Goal: Task Accomplishment & Management: Manage account settings

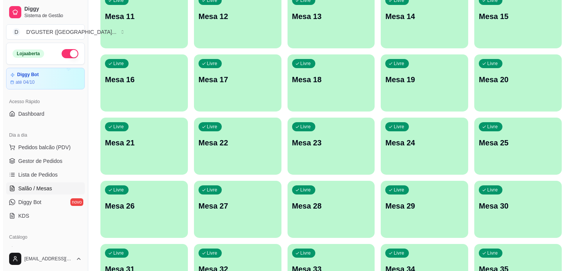
scroll to position [214, 0]
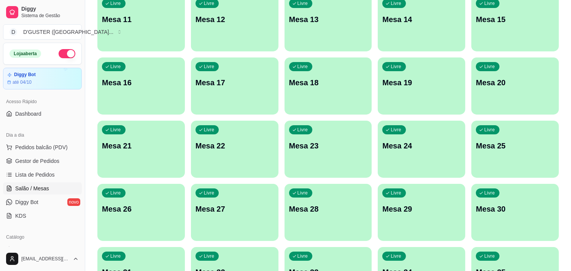
click at [242, 160] on div "Livre Mesa 22" at bounding box center [234, 145] width 87 height 48
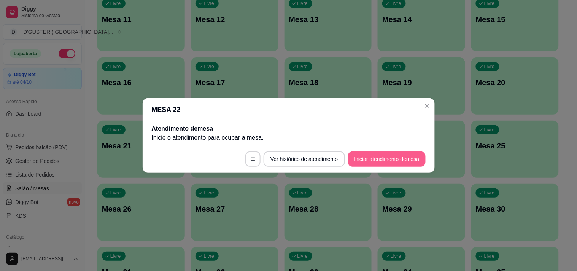
click at [379, 158] on button "Iniciar atendimento de mesa" at bounding box center [387, 158] width 78 height 15
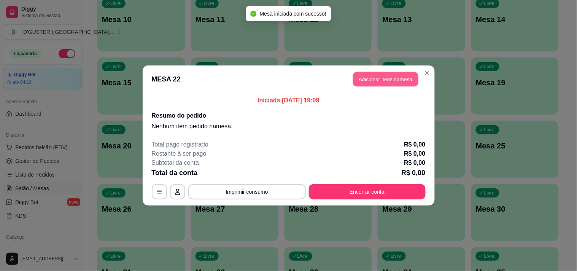
click at [370, 83] on button "Adicionar itens na mesa" at bounding box center [385, 79] width 65 height 15
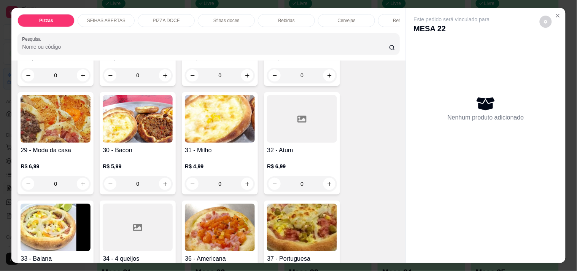
scroll to position [380, 0]
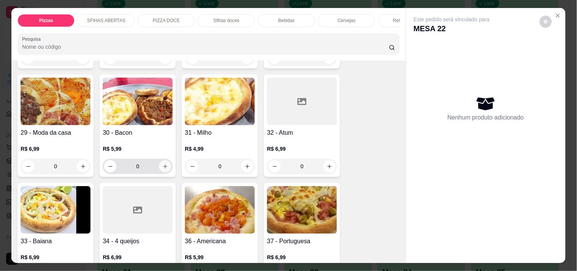
click at [165, 164] on icon "increase-product-quantity" at bounding box center [165, 167] width 6 height 6
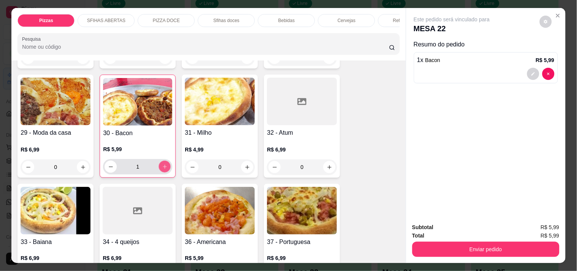
click at [165, 161] on button "increase-product-quantity" at bounding box center [165, 167] width 12 height 12
type input "2"
click at [327, 164] on icon "increase-product-quantity" at bounding box center [330, 167] width 6 height 6
type input "1"
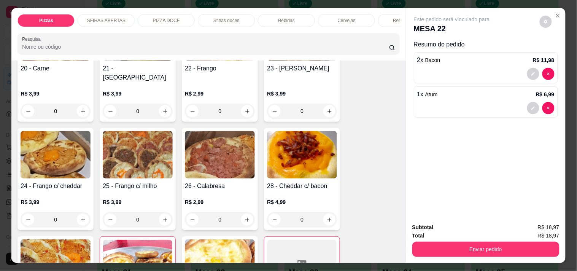
scroll to position [211, 0]
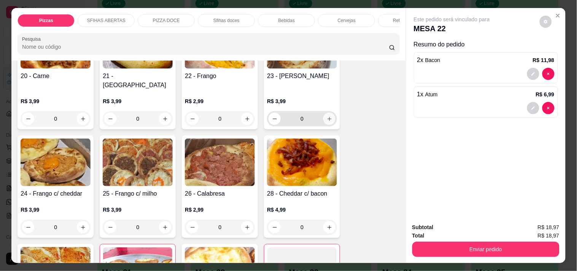
click at [327, 116] on icon "increase-product-quantity" at bounding box center [330, 119] width 6 height 6
type input "1"
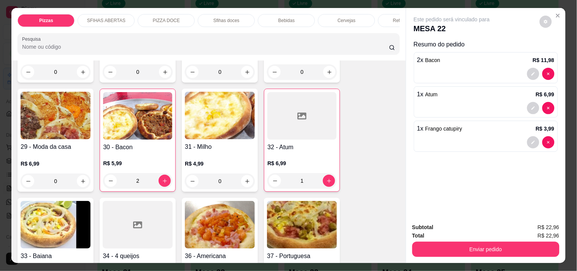
scroll to position [380, 0]
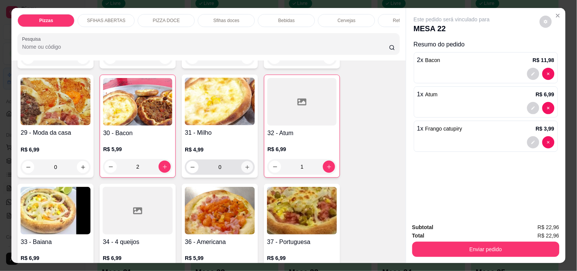
click at [248, 164] on button "increase-product-quantity" at bounding box center [247, 167] width 12 height 12
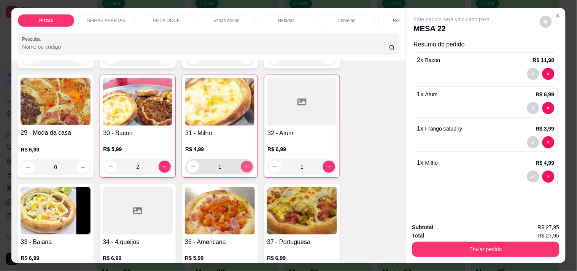
click at [248, 164] on button "increase-product-quantity" at bounding box center [247, 167] width 12 height 12
type input "2"
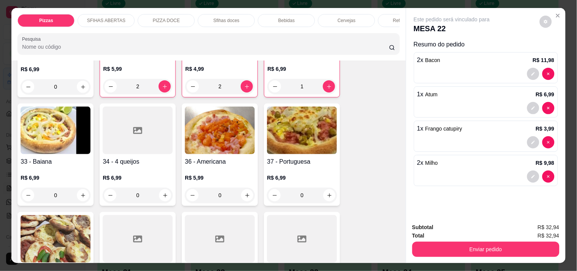
scroll to position [465, 0]
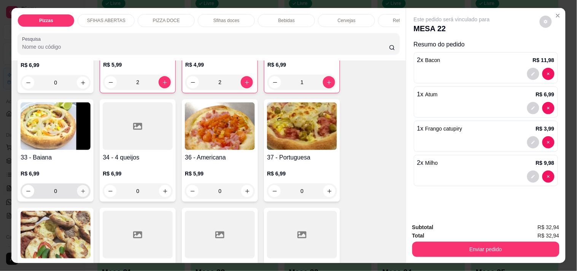
click at [84, 189] on button "increase-product-quantity" at bounding box center [83, 191] width 12 height 12
type input "1"
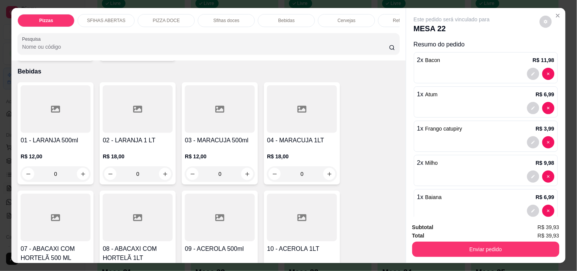
scroll to position [1352, 0]
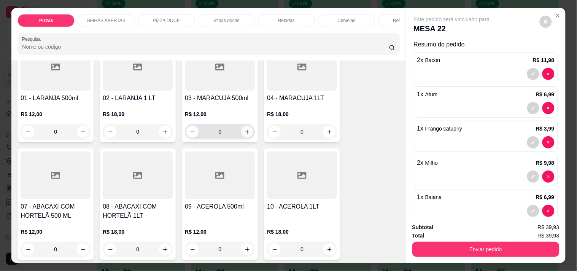
click at [244, 129] on icon "increase-product-quantity" at bounding box center [247, 132] width 6 height 6
type input "1"
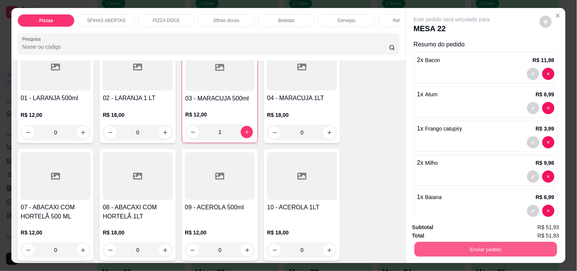
click at [513, 246] on button "Enviar pedido" at bounding box center [485, 248] width 143 height 15
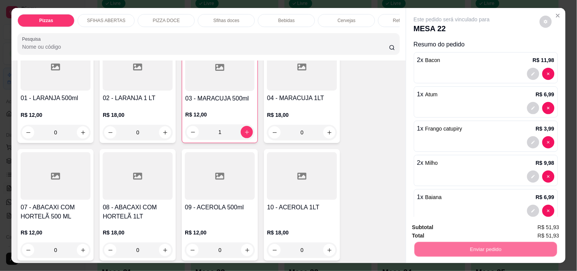
click at [472, 227] on button "Não registrar e enviar pedido" at bounding box center [460, 227] width 79 height 14
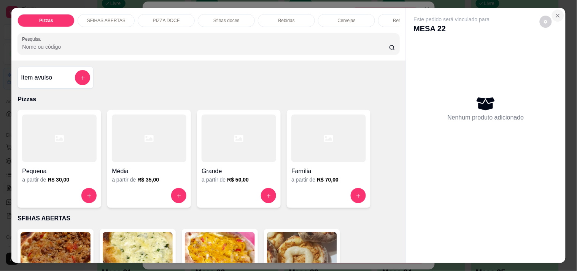
click at [557, 14] on icon "Close" at bounding box center [558, 16] width 6 height 6
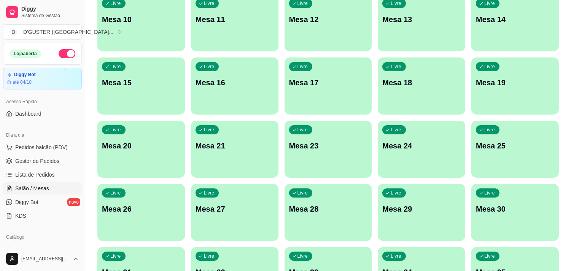
click at [332, 157] on div "Livre Mesa 23" at bounding box center [327, 145] width 87 height 48
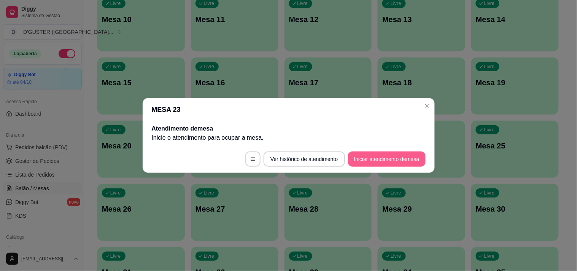
click at [392, 160] on button "Iniciar atendimento de mesa" at bounding box center [387, 158] width 78 height 15
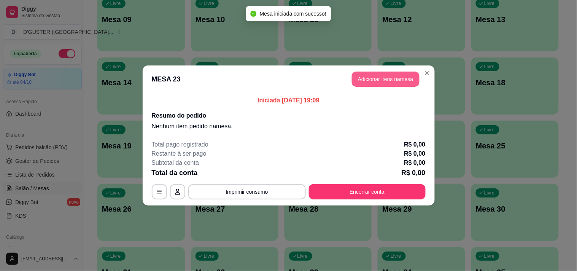
click at [384, 75] on button "Adicionar itens na mesa" at bounding box center [386, 78] width 68 height 15
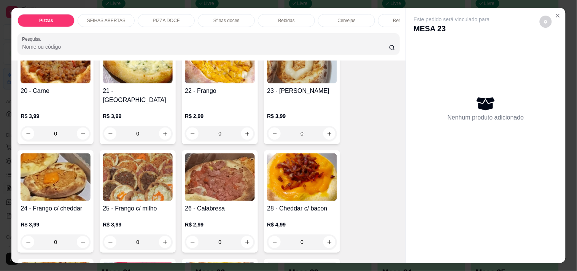
scroll to position [211, 0]
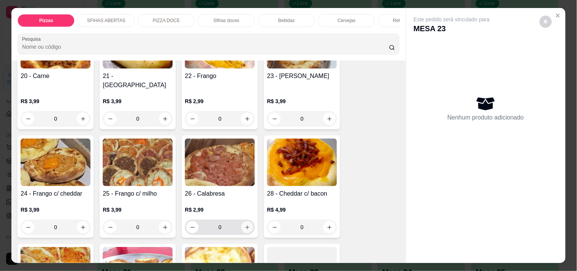
click at [245, 224] on button "increase-product-quantity" at bounding box center [247, 227] width 12 height 12
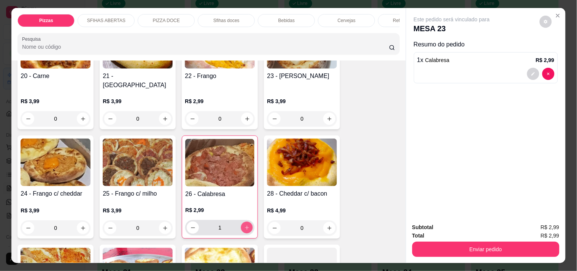
click at [245, 224] on button "increase-product-quantity" at bounding box center [247, 228] width 12 height 12
type input "2"
click at [80, 116] on icon "increase-product-quantity" at bounding box center [83, 119] width 6 height 6
click at [77, 113] on button "increase-product-quantity" at bounding box center [83, 119] width 12 height 12
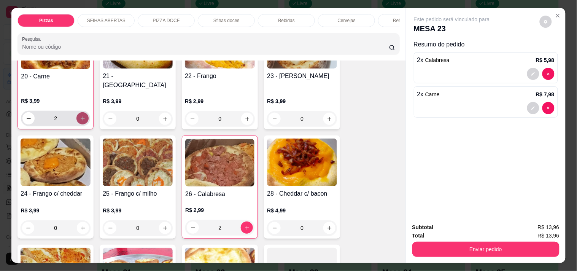
scroll to position [211, 0]
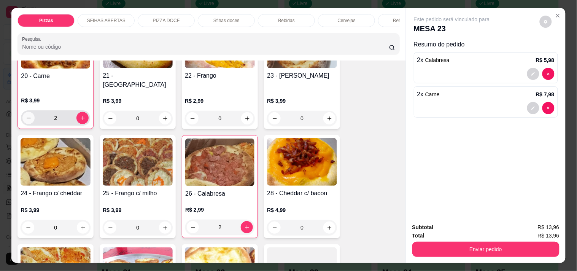
click at [29, 114] on button "decrease-product-quantity" at bounding box center [28, 118] width 12 height 12
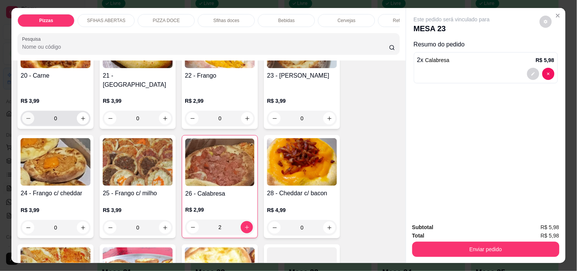
scroll to position [211, 0]
click at [29, 114] on button "decrease-product-quantity" at bounding box center [28, 119] width 12 height 12
click at [81, 116] on icon "increase-product-quantity" at bounding box center [83, 119] width 6 height 6
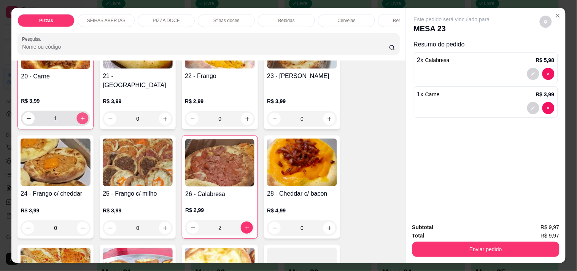
click at [81, 116] on icon "increase-product-quantity" at bounding box center [83, 119] width 6 height 6
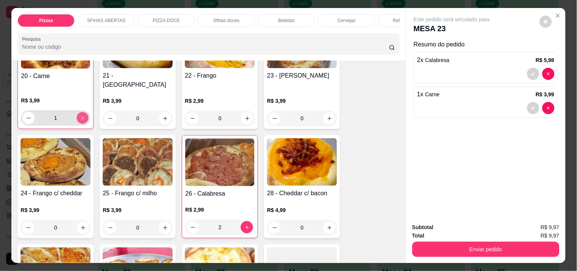
type input "2"
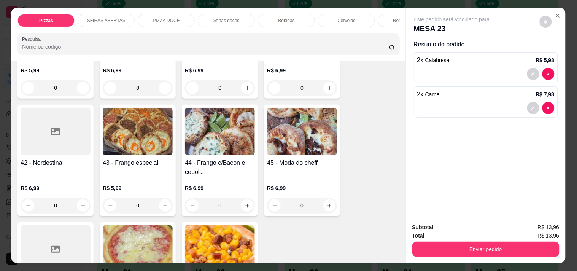
scroll to position [719, 0]
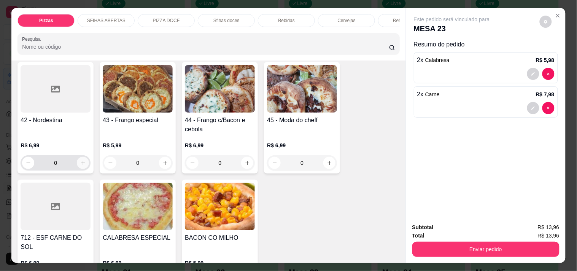
click at [79, 161] on button "increase-product-quantity" at bounding box center [83, 163] width 12 height 12
type input "1"
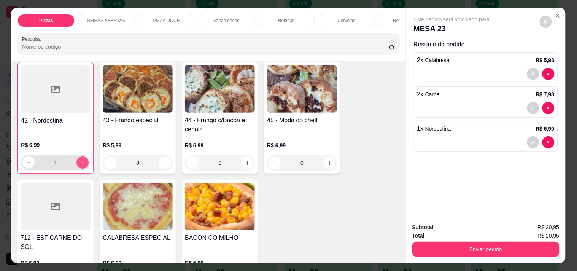
scroll to position [719, 0]
click at [328, 160] on icon "increase-product-quantity" at bounding box center [330, 163] width 6 height 6
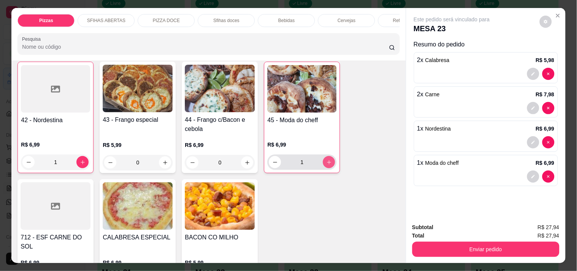
type input "1"
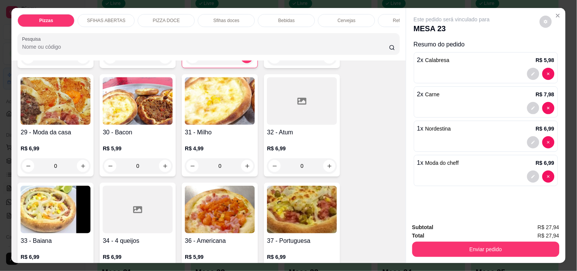
scroll to position [381, 0]
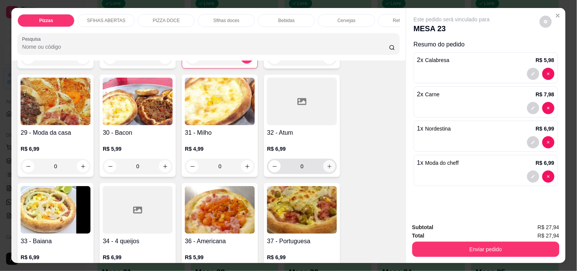
click at [327, 164] on icon "increase-product-quantity" at bounding box center [330, 167] width 6 height 6
type input "1"
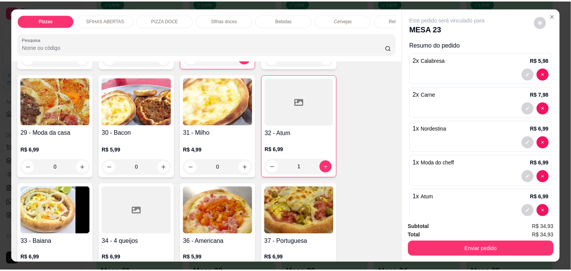
scroll to position [14, 0]
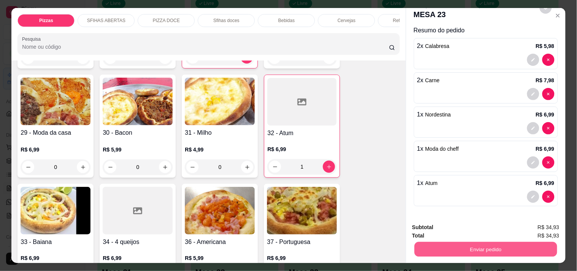
click at [500, 244] on button "Enviar pedido" at bounding box center [485, 248] width 143 height 15
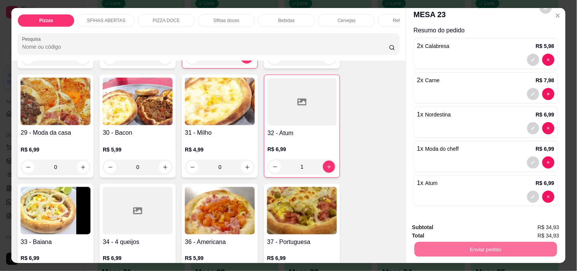
click at [451, 225] on button "Não registrar e enviar pedido" at bounding box center [460, 227] width 79 height 14
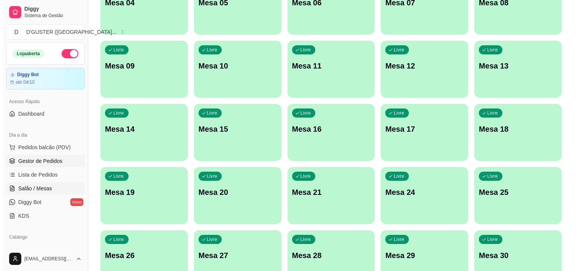
scroll to position [0, 0]
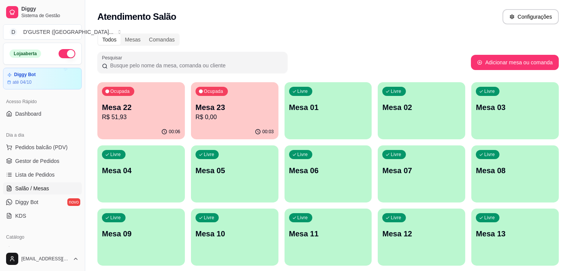
click at [234, 167] on p "Mesa 05" at bounding box center [234, 170] width 78 height 11
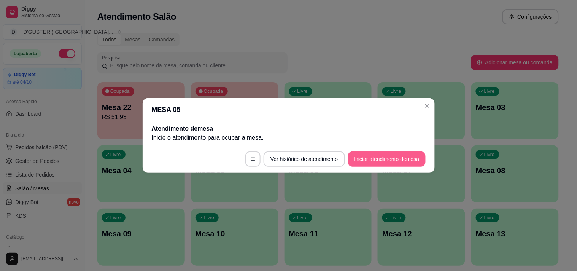
click at [396, 159] on button "Iniciar atendimento de mesa" at bounding box center [387, 158] width 78 height 15
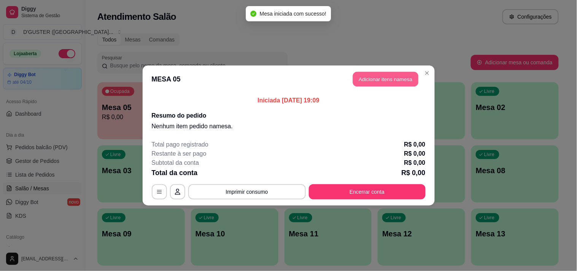
click at [397, 76] on button "Adicionar itens na mesa" at bounding box center [385, 79] width 65 height 15
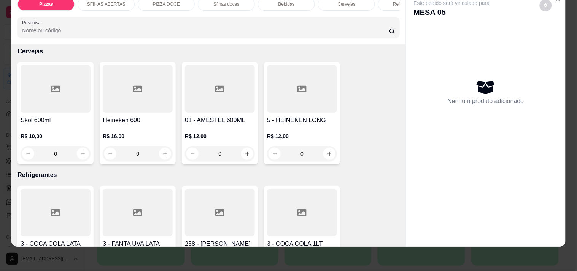
scroll to position [1774, 0]
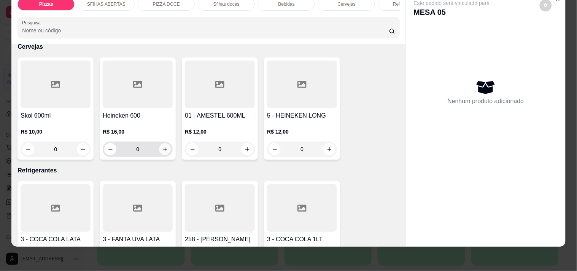
click at [164, 143] on button "increase-product-quantity" at bounding box center [165, 149] width 12 height 12
type input "1"
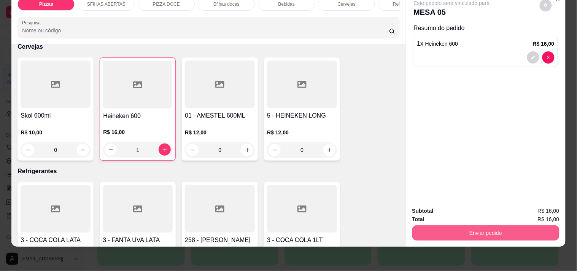
click at [457, 232] on button "Enviar pedido" at bounding box center [485, 232] width 147 height 15
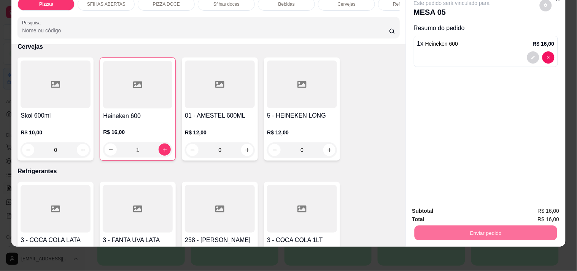
click at [465, 200] on button "Não registrar e enviar pedido" at bounding box center [460, 207] width 79 height 14
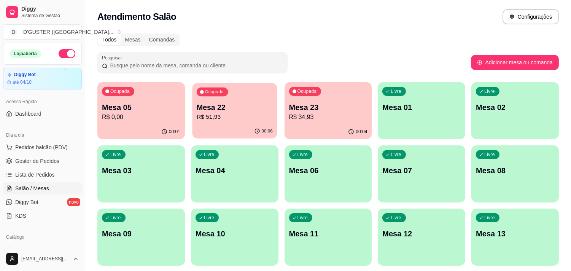
click at [248, 118] on p "R$ 51,93" at bounding box center [235, 117] width 76 height 9
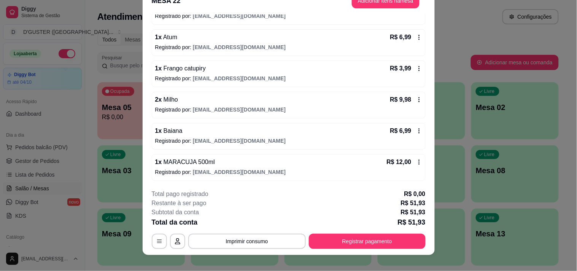
scroll to position [23, 0]
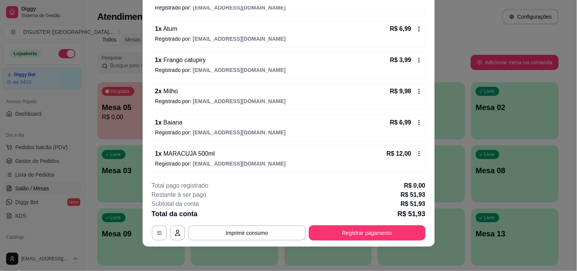
click at [416, 91] on icon at bounding box center [419, 91] width 6 height 6
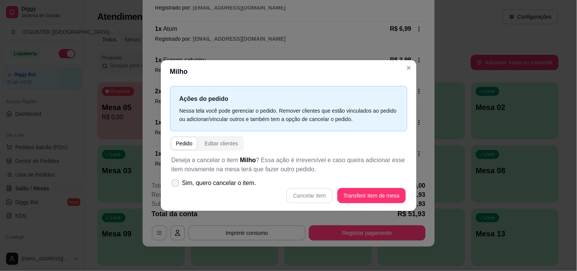
click at [171, 185] on label "Sim, quero cancelar o item." at bounding box center [213, 182] width 91 height 15
click at [171, 185] on input "Sim, quero cancelar o item." at bounding box center [173, 186] width 5 height 5
checkbox input "true"
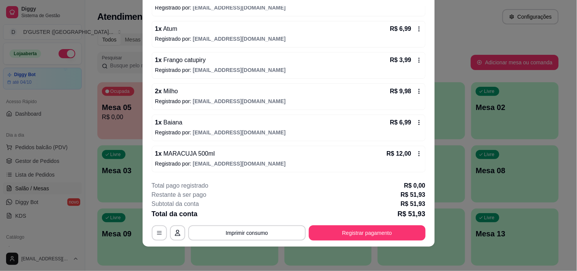
click at [416, 94] on icon at bounding box center [419, 91] width 6 height 6
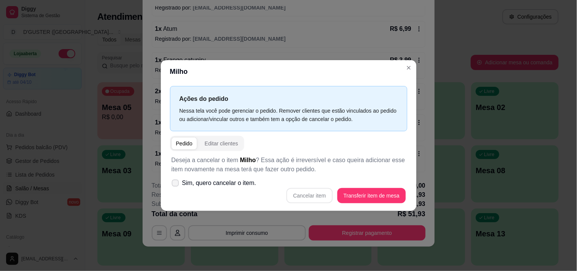
click at [174, 183] on icon at bounding box center [175, 183] width 6 height 4
click at [174, 184] on input "Sim, quero cancelar o item." at bounding box center [173, 186] width 5 height 5
checkbox input "true"
click at [326, 191] on button "Cancelar item" at bounding box center [309, 195] width 45 height 15
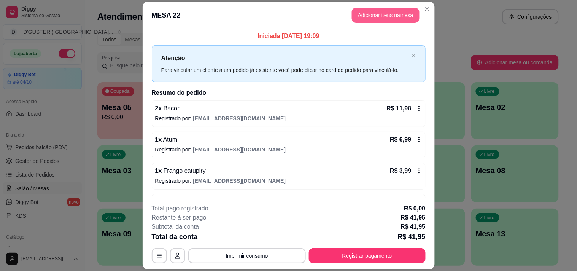
scroll to position [0, 0]
click at [376, 22] on button "Adicionar itens na mesa" at bounding box center [386, 15] width 68 height 15
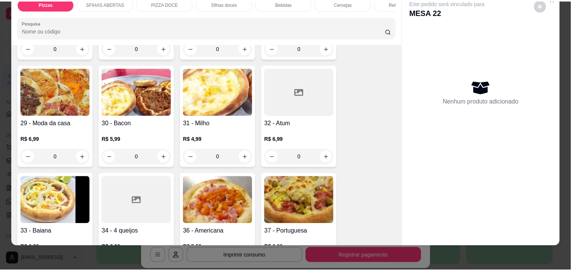
scroll to position [380, 0]
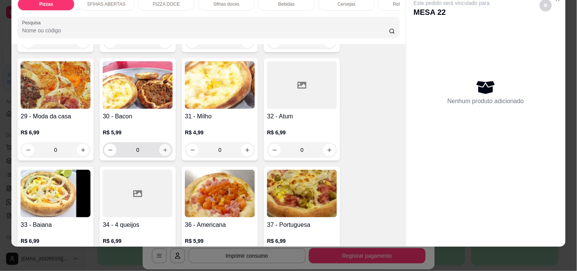
click at [164, 145] on button "increase-product-quantity" at bounding box center [165, 150] width 12 height 12
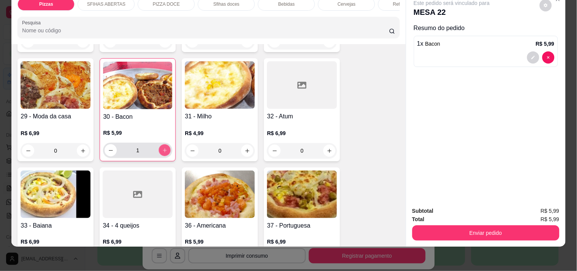
click at [164, 145] on button "increase-product-quantity" at bounding box center [165, 150] width 12 height 12
type input "2"
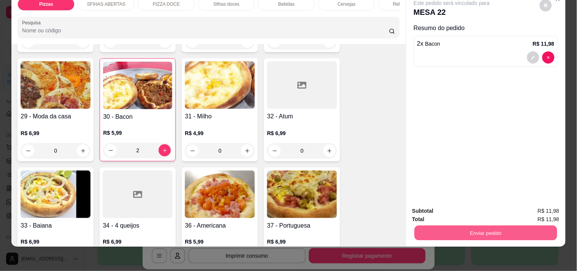
click at [495, 229] on button "Enviar pedido" at bounding box center [485, 232] width 143 height 15
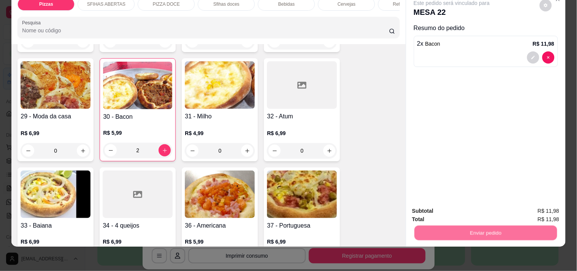
click at [469, 211] on button "Não registrar e enviar pedido" at bounding box center [460, 207] width 77 height 14
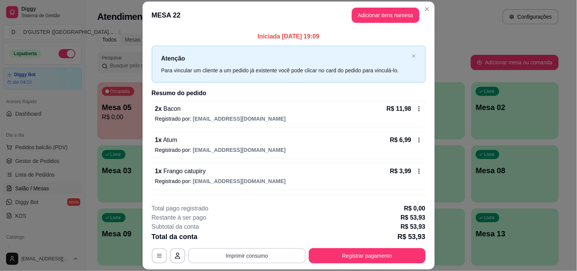
click at [240, 255] on button "Imprimir consumo" at bounding box center [246, 255] width 117 height 15
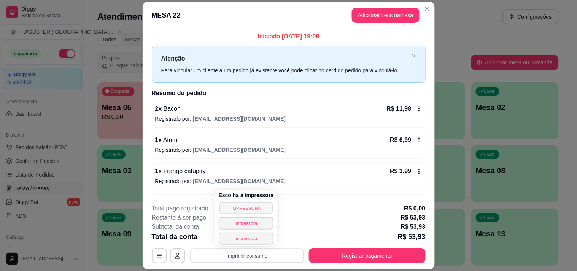
click at [253, 210] on button "IMPRESSORA" at bounding box center [245, 208] width 53 height 12
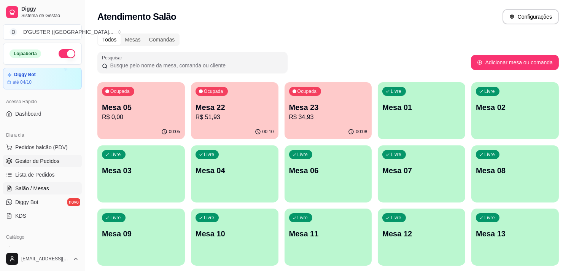
click at [48, 161] on span "Gestor de Pedidos" at bounding box center [37, 161] width 44 height 8
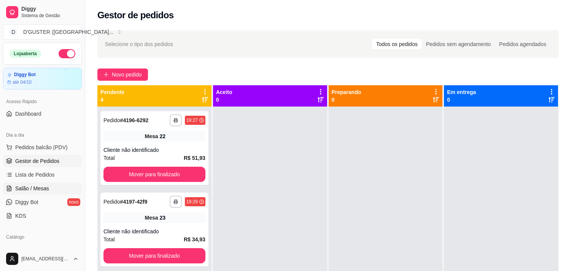
click at [30, 189] on span "Salão / Mesas" at bounding box center [32, 188] width 34 height 8
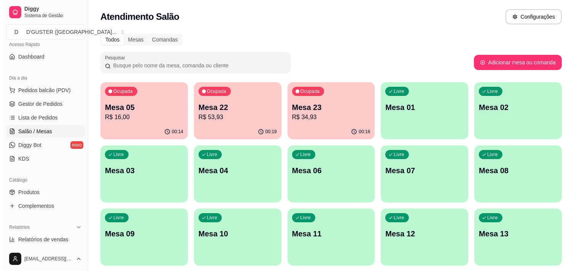
scroll to position [42, 0]
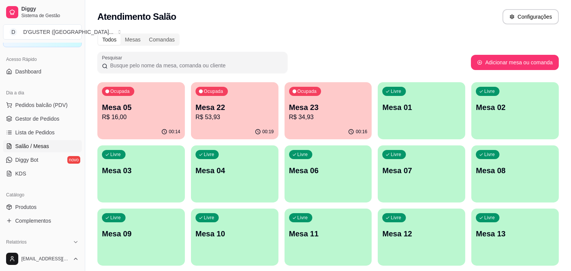
click at [154, 239] on div "Livre Mesa 09" at bounding box center [140, 232] width 87 height 48
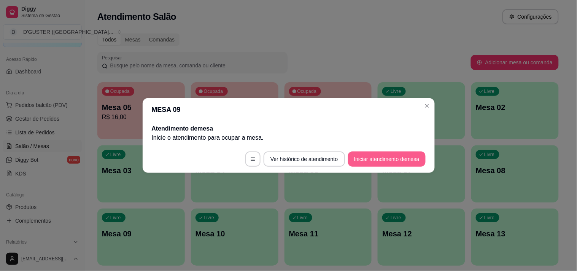
click at [361, 155] on button "Iniciar atendimento de mesa" at bounding box center [387, 158] width 78 height 15
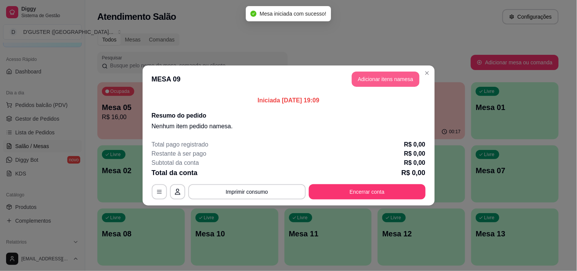
click at [387, 78] on button "Adicionar itens na mesa" at bounding box center [386, 78] width 68 height 15
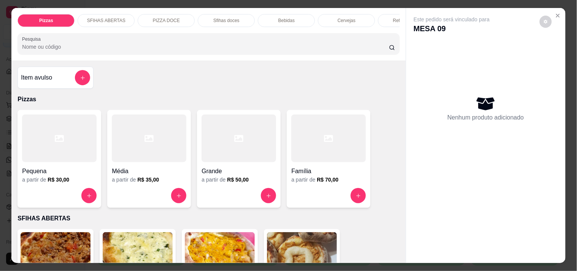
click at [143, 161] on div at bounding box center [149, 138] width 75 height 48
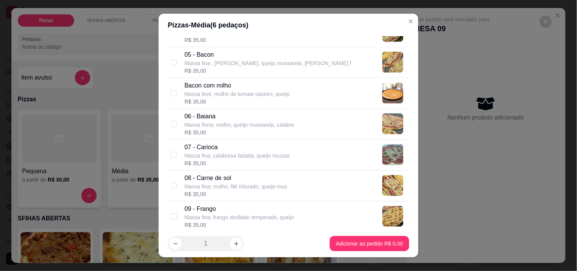
scroll to position [211, 0]
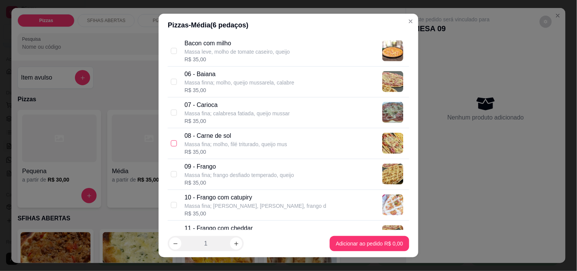
click at [171, 143] on input "checkbox" at bounding box center [174, 143] width 6 height 6
checkbox input "true"
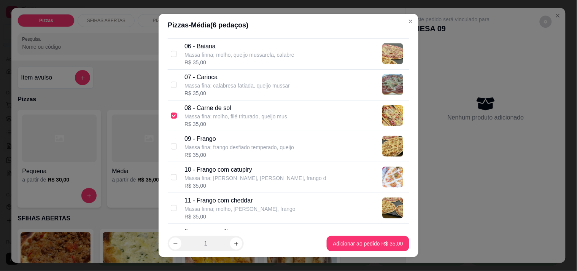
scroll to position [253, 0]
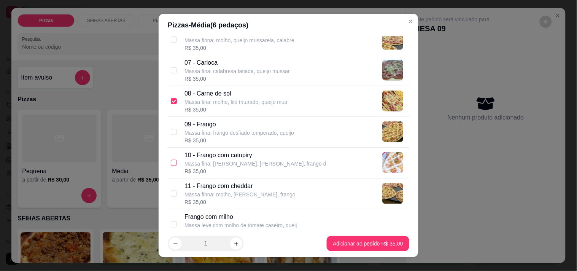
click at [171, 161] on input "checkbox" at bounding box center [174, 163] width 6 height 6
checkbox input "true"
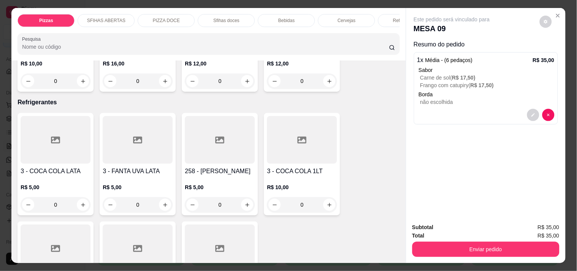
scroll to position [1901, 0]
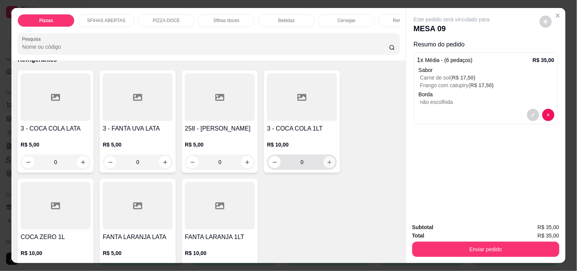
click at [327, 159] on icon "increase-product-quantity" at bounding box center [330, 162] width 6 height 6
type input "1"
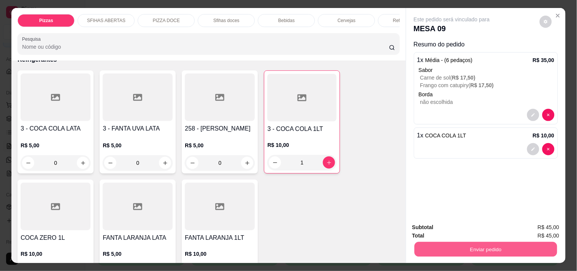
click at [511, 249] on button "Enviar pedido" at bounding box center [485, 248] width 143 height 15
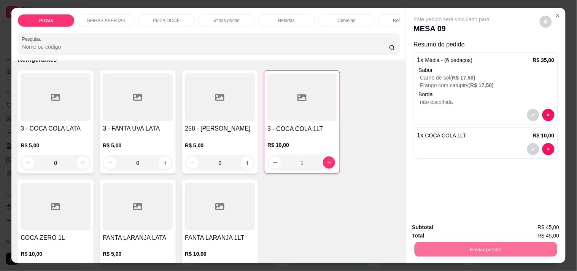
click at [477, 230] on button "Não registrar e enviar pedido" at bounding box center [460, 227] width 79 height 14
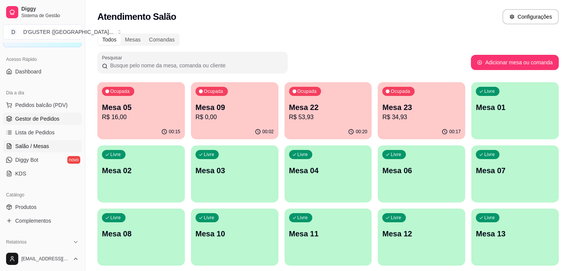
click at [56, 119] on span "Gestor de Pedidos" at bounding box center [37, 119] width 44 height 8
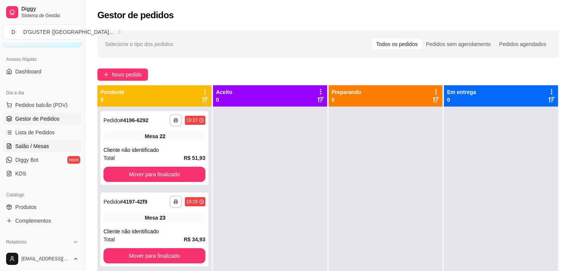
click at [43, 143] on span "Salão / Mesas" at bounding box center [32, 146] width 34 height 8
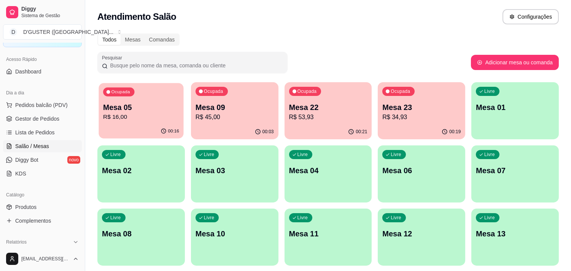
click at [130, 118] on p "R$ 16,00" at bounding box center [141, 117] width 76 height 9
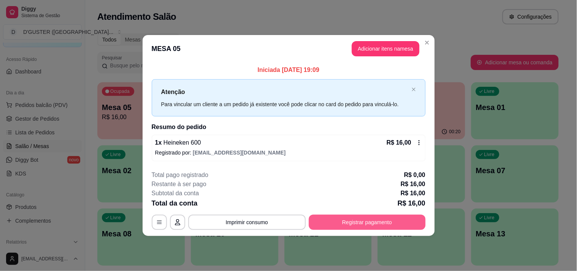
click at [394, 220] on button "Registrar pagamento" at bounding box center [367, 221] width 117 height 15
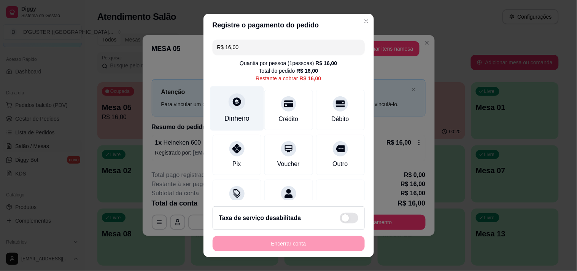
click at [232, 106] on icon at bounding box center [237, 102] width 10 height 10
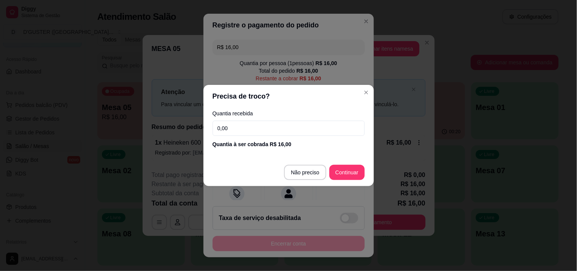
click at [276, 130] on input "0,00" at bounding box center [289, 128] width 152 height 15
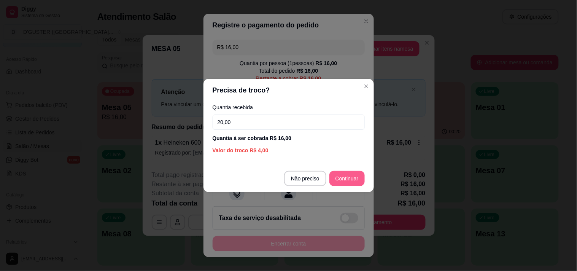
type input "20,00"
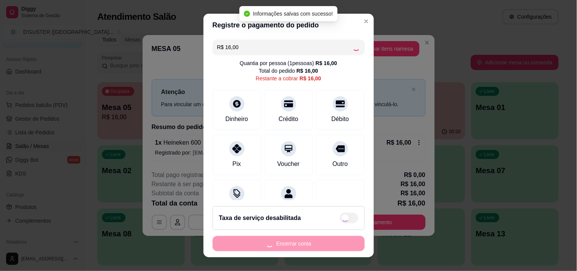
type input "R$ 0,00"
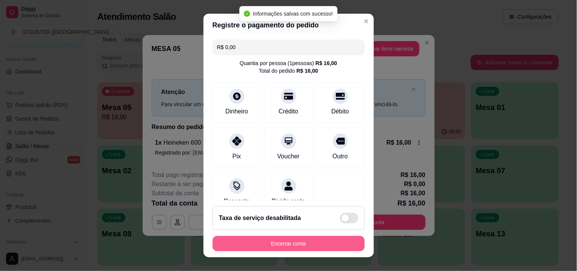
click at [305, 245] on button "Encerrar conta" at bounding box center [289, 243] width 152 height 15
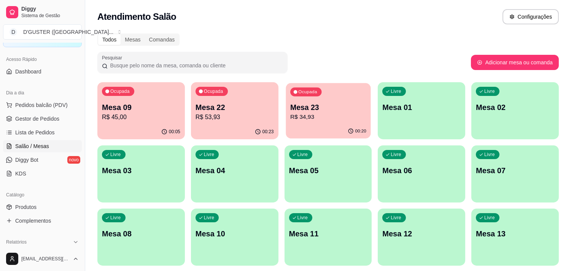
click at [344, 117] on p "R$ 34,93" at bounding box center [328, 117] width 76 height 9
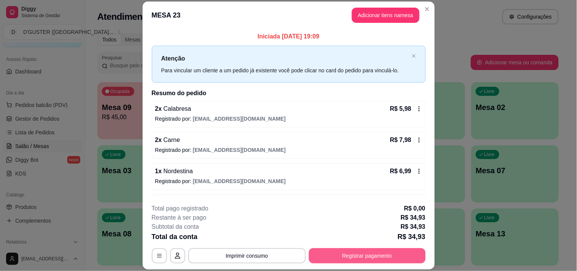
click at [360, 259] on button "Registrar pagamento" at bounding box center [367, 255] width 117 height 15
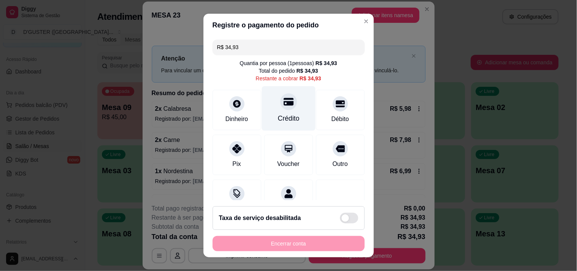
click at [286, 115] on div "Crédito" at bounding box center [289, 118] width 22 height 10
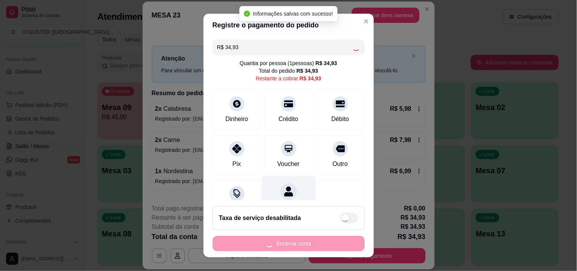
type input "R$ 0,00"
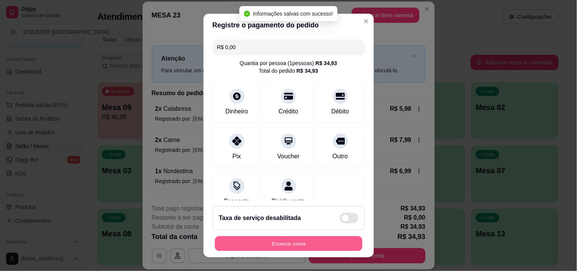
click at [316, 240] on button "Encerrar conta" at bounding box center [289, 243] width 148 height 15
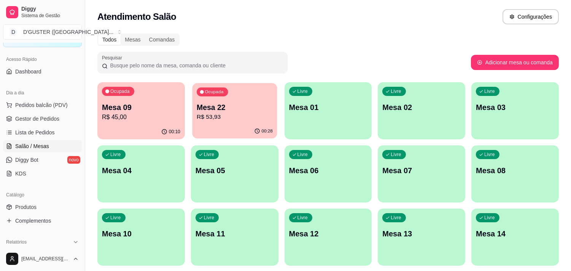
click at [232, 119] on p "R$ 53,93" at bounding box center [235, 117] width 76 height 9
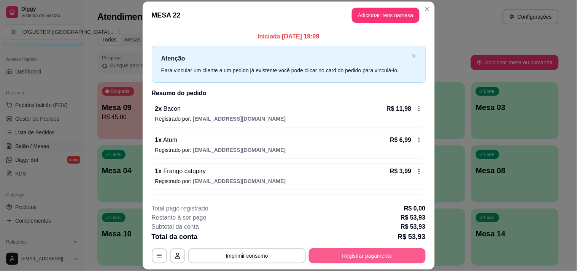
click at [371, 256] on button "Registrar pagamento" at bounding box center [367, 255] width 117 height 15
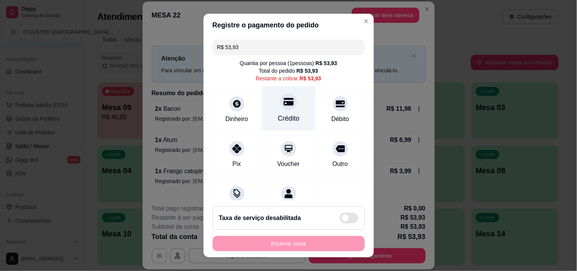
click at [267, 113] on div "Crédito" at bounding box center [289, 108] width 54 height 44
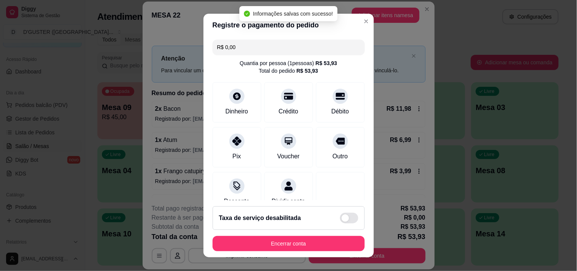
type input "R$ 0,00"
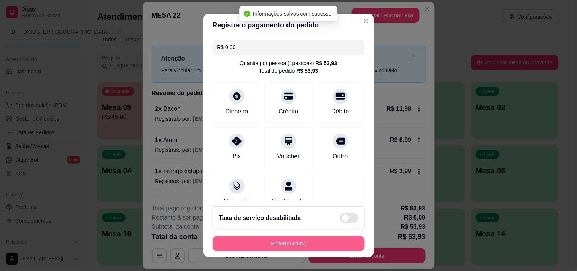
click at [313, 244] on button "Encerrar conta" at bounding box center [289, 243] width 152 height 15
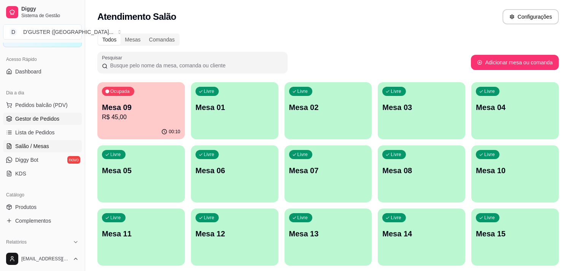
click at [29, 123] on link "Gestor de Pedidos" at bounding box center [42, 119] width 79 height 12
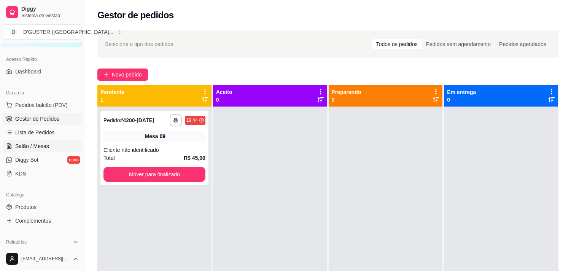
click at [48, 151] on link "Salão / Mesas" at bounding box center [42, 146] width 79 height 12
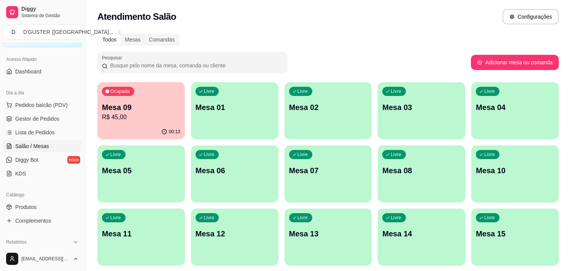
click at [232, 114] on div "Livre Mesa 01" at bounding box center [234, 106] width 87 height 48
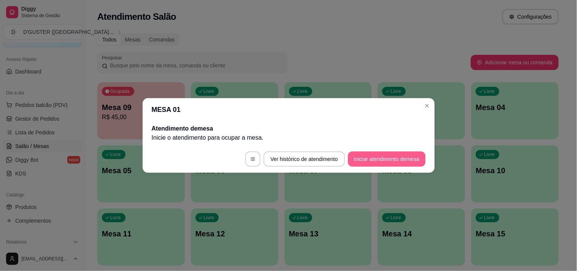
click at [388, 160] on button "Iniciar atendimento de mesa" at bounding box center [387, 158] width 78 height 15
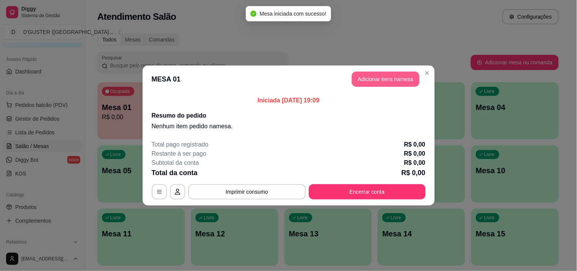
click at [375, 82] on button "Adicionar itens na mesa" at bounding box center [386, 78] width 68 height 15
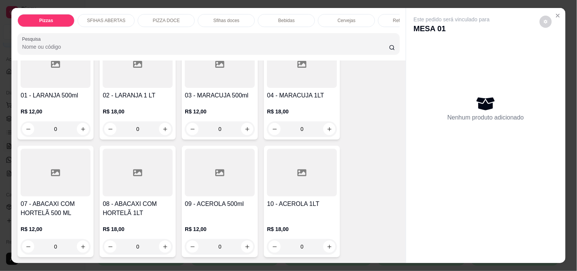
scroll to position [1352, 0]
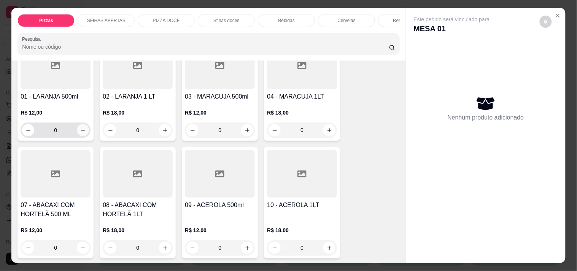
click at [81, 124] on button "increase-product-quantity" at bounding box center [83, 130] width 12 height 12
type input "1"
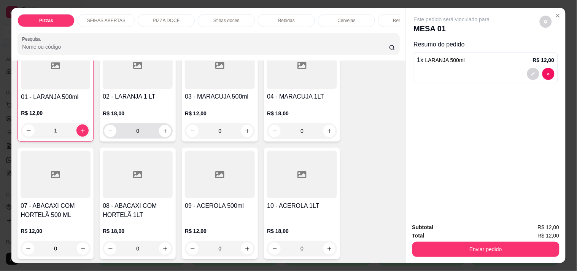
scroll to position [1352, 0]
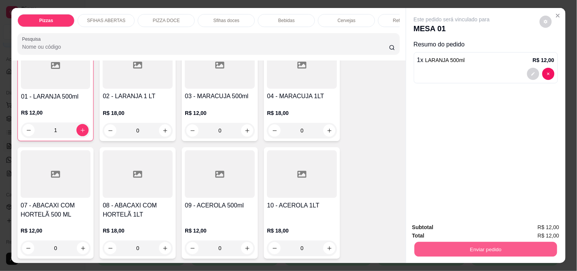
click at [463, 245] on button "Enviar pedido" at bounding box center [485, 248] width 143 height 15
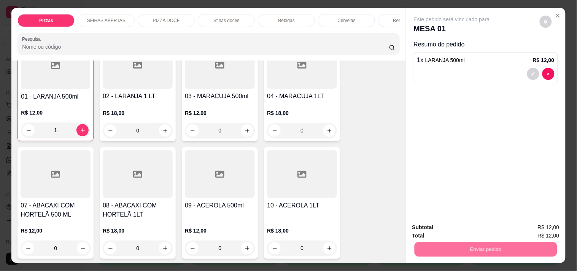
click at [451, 225] on button "Não registrar e enviar pedido" at bounding box center [460, 227] width 79 height 14
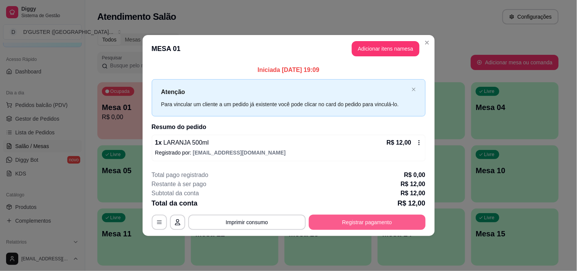
click at [384, 221] on button "Registrar pagamento" at bounding box center [367, 221] width 117 height 15
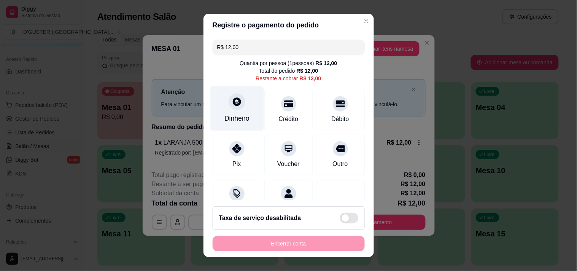
click at [235, 109] on div "Dinheiro" at bounding box center [237, 108] width 54 height 44
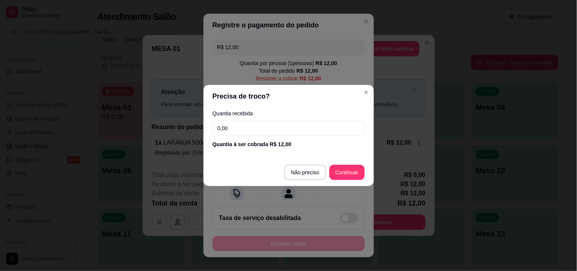
drag, startPoint x: 287, startPoint y: 130, endPoint x: 289, endPoint y: 134, distance: 3.9
click at [287, 130] on input "0,00" at bounding box center [289, 128] width 152 height 15
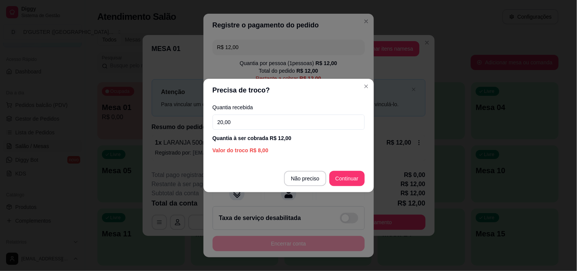
type input "20,00"
click at [366, 181] on footer "Não preciso Continuar" at bounding box center [288, 178] width 170 height 27
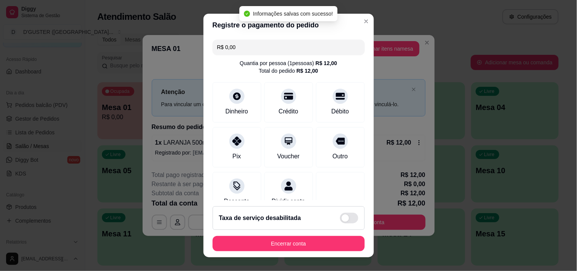
type input "R$ 0,00"
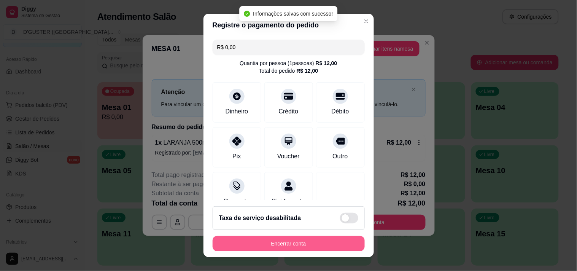
click at [314, 240] on button "Encerrar conta" at bounding box center [289, 243] width 152 height 15
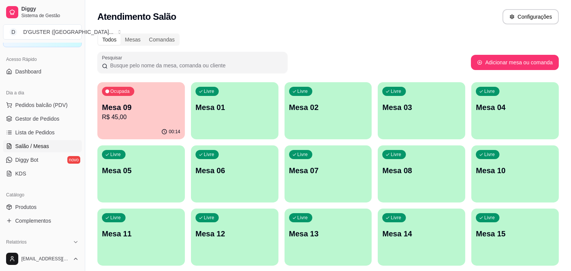
click at [133, 108] on p "Mesa 09" at bounding box center [141, 107] width 78 height 11
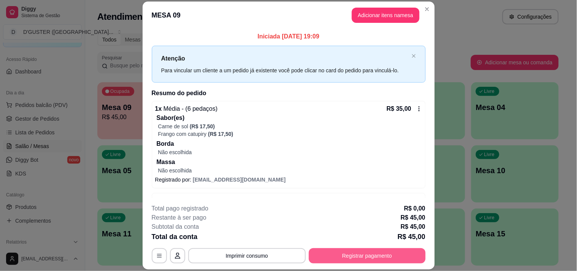
click at [388, 259] on button "Registrar pagamento" at bounding box center [367, 255] width 117 height 15
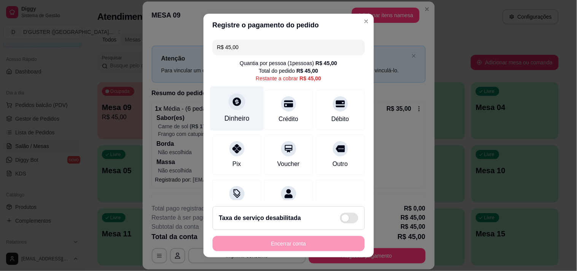
click at [224, 109] on div "Dinheiro" at bounding box center [237, 108] width 54 height 44
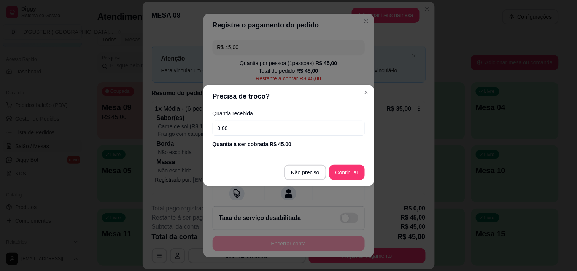
click at [285, 130] on input "0,00" at bounding box center [289, 128] width 152 height 15
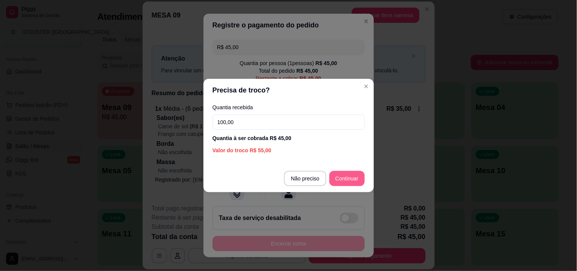
type input "100,00"
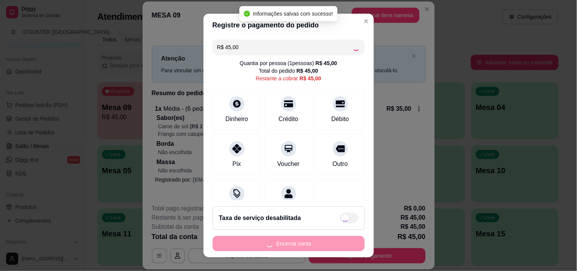
type input "R$ 0,00"
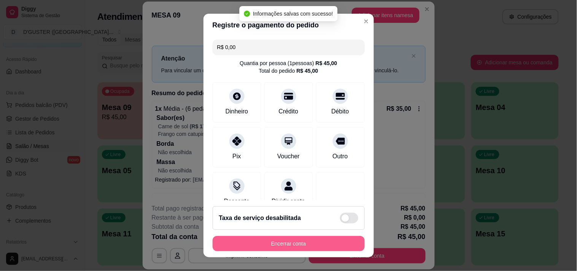
click at [314, 238] on button "Encerrar conta" at bounding box center [289, 243] width 152 height 15
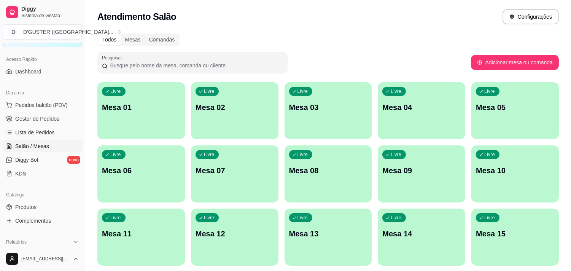
click at [236, 113] on div "Livre Mesa 02" at bounding box center [234, 106] width 87 height 48
click at [238, 108] on p "Mesa 02" at bounding box center [234, 107] width 78 height 11
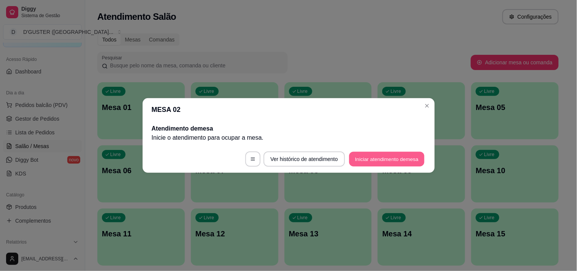
click at [402, 159] on button "Iniciar atendimento de mesa" at bounding box center [386, 159] width 75 height 15
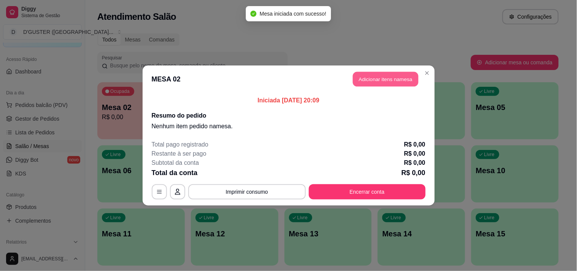
click at [389, 79] on button "Adicionar itens na mesa" at bounding box center [385, 79] width 65 height 15
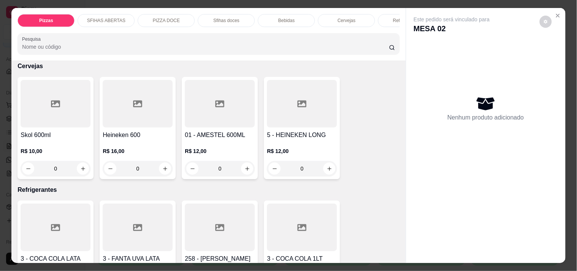
scroll to position [1774, 0]
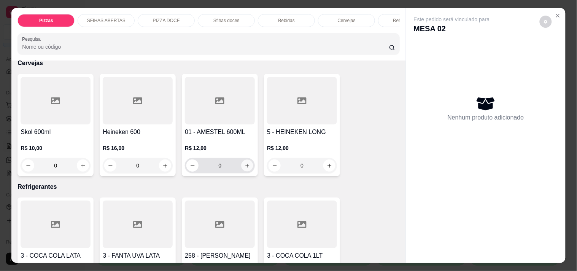
click at [244, 163] on icon "increase-product-quantity" at bounding box center [247, 166] width 6 height 6
type input "2"
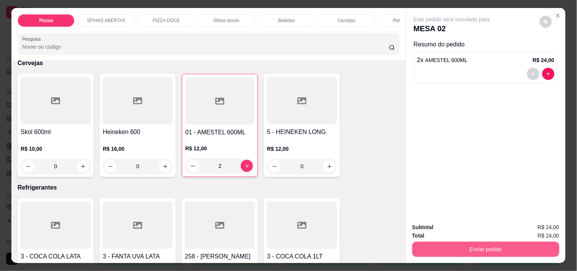
click at [482, 249] on button "Enviar pedido" at bounding box center [485, 248] width 147 height 15
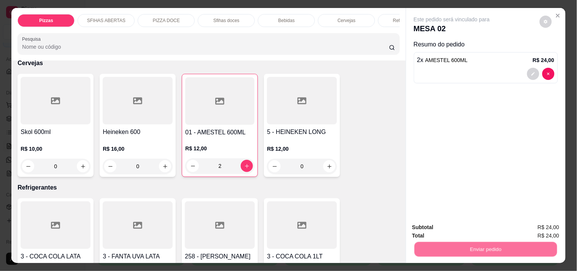
click at [474, 229] on button "Não registrar e enviar pedido" at bounding box center [460, 227] width 77 height 14
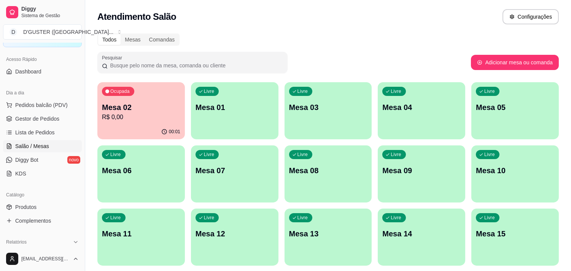
click at [125, 97] on div "Ocupada Mesa 02 R$ 0,00" at bounding box center [140, 103] width 87 height 42
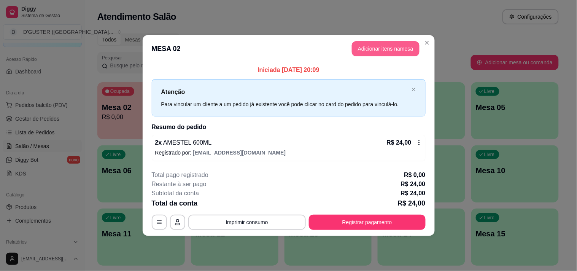
click at [398, 51] on button "Adicionar itens na mesa" at bounding box center [386, 48] width 68 height 15
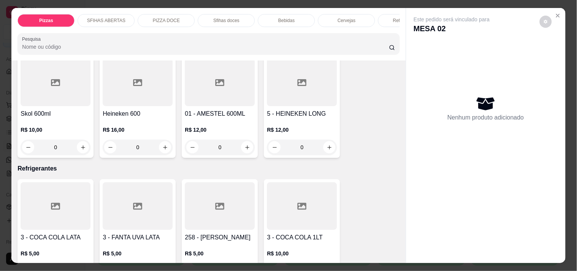
scroll to position [1816, 0]
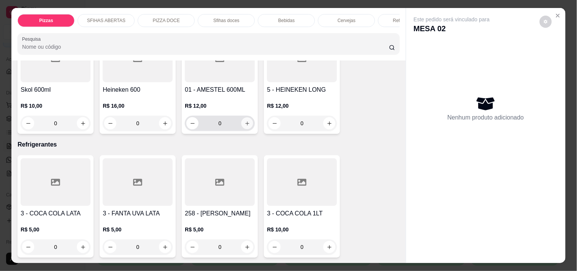
click at [247, 117] on button "increase-product-quantity" at bounding box center [247, 123] width 12 height 12
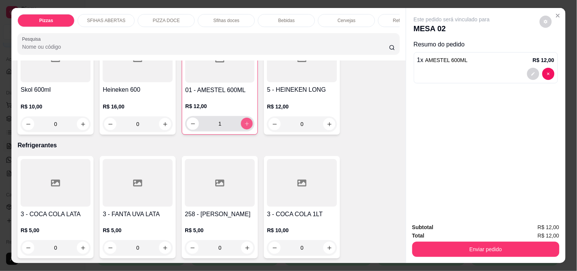
click at [247, 118] on button "increase-product-quantity" at bounding box center [247, 124] width 12 height 12
type input "2"
click at [507, 235] on div "Total R$ 24,00" at bounding box center [485, 235] width 147 height 8
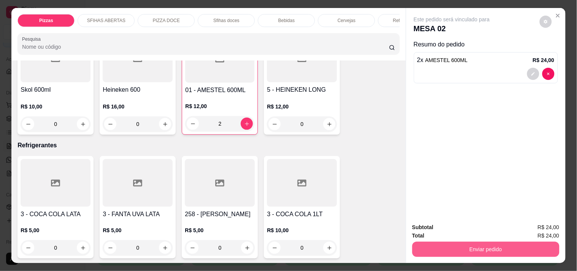
click at [508, 241] on button "Enviar pedido" at bounding box center [485, 248] width 147 height 15
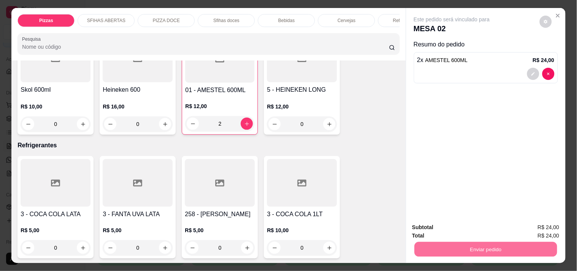
click at [482, 222] on button "Não registrar e enviar pedido" at bounding box center [460, 227] width 79 height 14
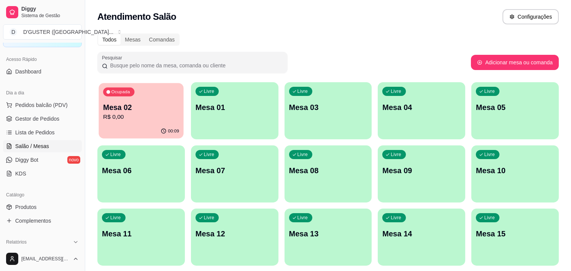
click at [136, 105] on p "Mesa 02" at bounding box center [141, 107] width 76 height 10
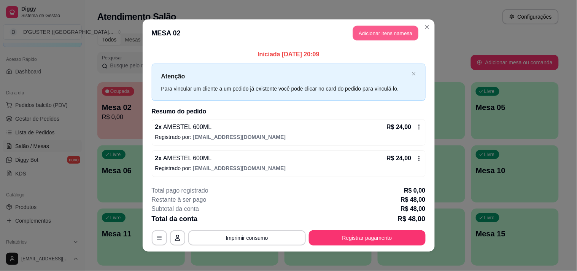
click at [375, 32] on button "Adicionar itens na mesa" at bounding box center [385, 33] width 65 height 15
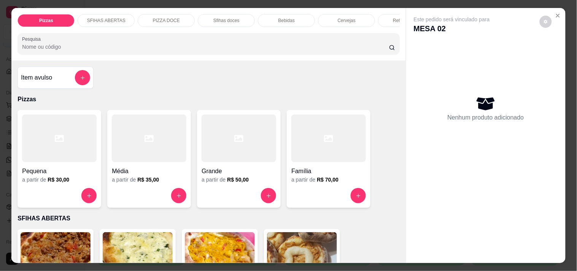
click at [54, 78] on div "Item avulso" at bounding box center [55, 77] width 69 height 15
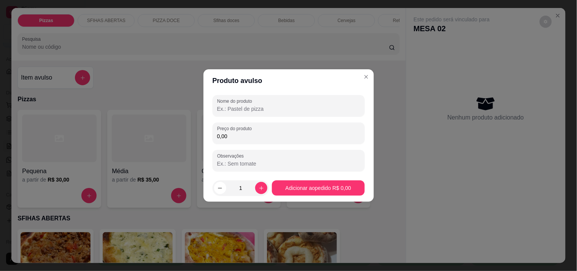
click at [296, 111] on input "Nome do produto" at bounding box center [288, 109] width 143 height 8
type input "1"
type input "C"
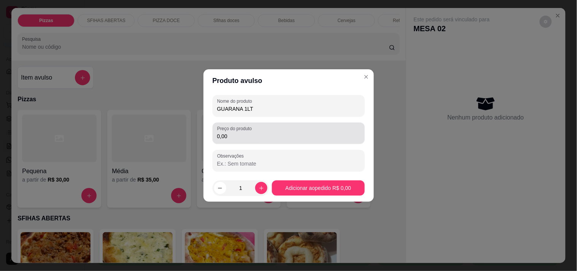
type input "GUARANA 1LT"
click at [302, 143] on div "Preço do produto 0,00" at bounding box center [289, 132] width 152 height 21
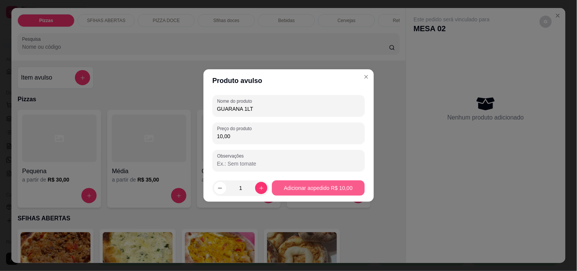
type input "10,00"
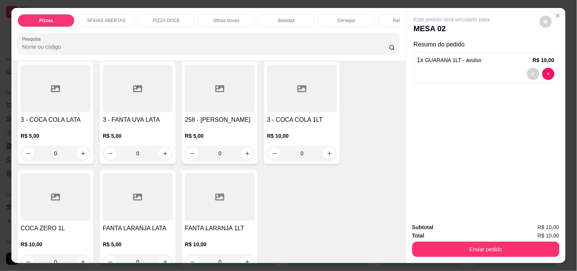
scroll to position [1901, 0]
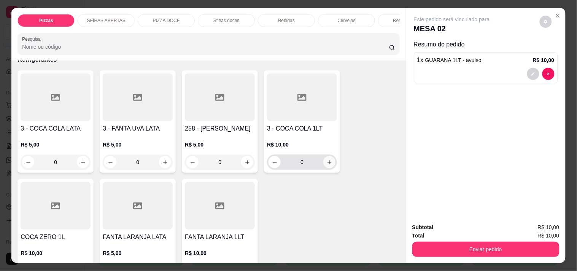
click at [328, 156] on button "increase-product-quantity" at bounding box center [329, 162] width 12 height 12
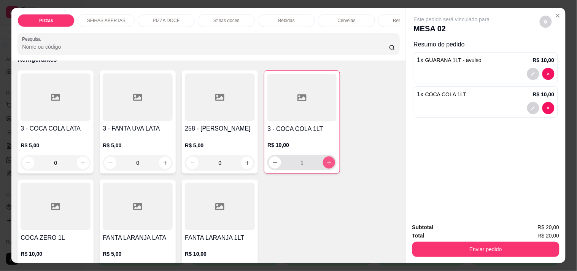
type input "1"
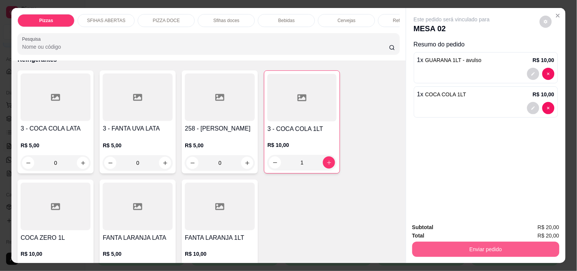
click at [491, 249] on button "Enviar pedido" at bounding box center [485, 248] width 147 height 15
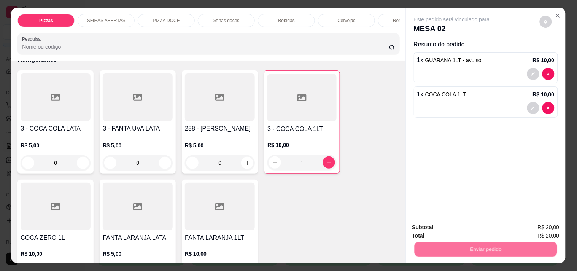
click at [468, 224] on button "Não registrar e enviar pedido" at bounding box center [460, 227] width 77 height 14
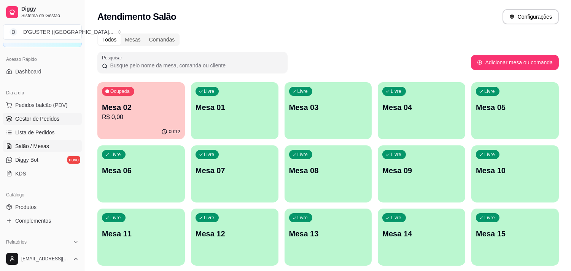
click at [31, 113] on link "Gestor de Pedidos" at bounding box center [42, 119] width 79 height 12
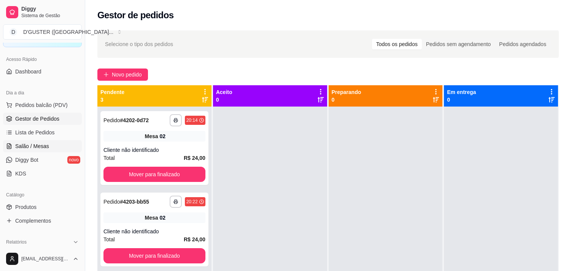
click at [54, 146] on link "Salão / Mesas" at bounding box center [42, 146] width 79 height 12
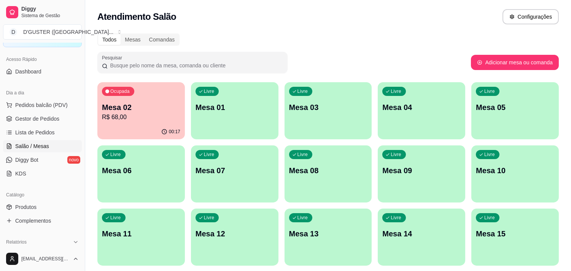
click at [146, 125] on div "00:17" at bounding box center [140, 131] width 87 height 15
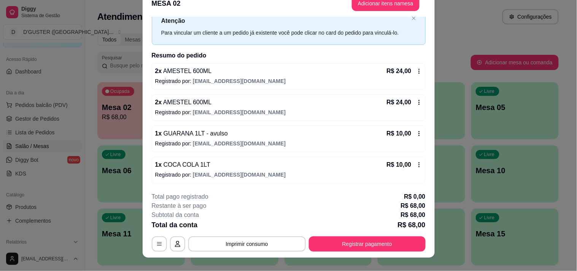
scroll to position [23, 0]
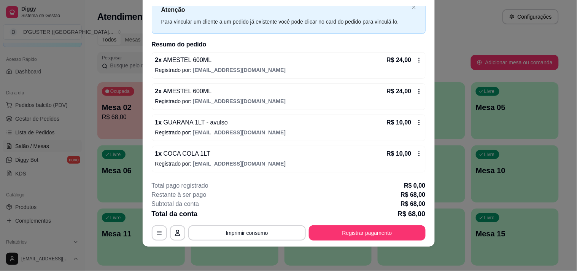
click at [416, 121] on icon at bounding box center [419, 122] width 6 height 6
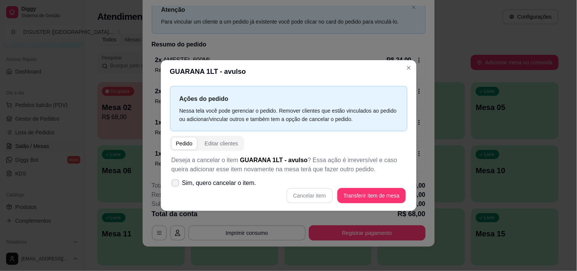
click at [175, 181] on icon at bounding box center [175, 183] width 6 height 5
click at [175, 184] on input "Sim, quero cancelar o item." at bounding box center [173, 186] width 5 height 5
checkbox input "true"
click at [310, 194] on button "Cancelar item" at bounding box center [309, 195] width 46 height 15
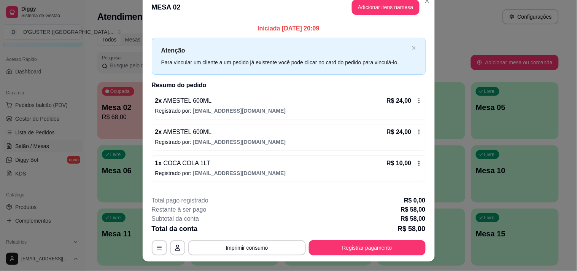
scroll to position [0, 0]
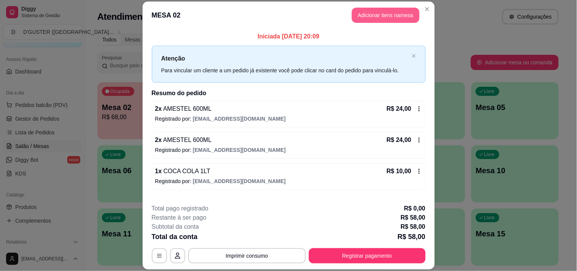
click at [389, 14] on button "Adicionar itens na mesa" at bounding box center [386, 15] width 68 height 15
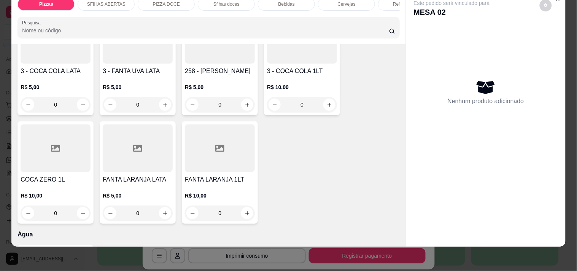
scroll to position [1901, 0]
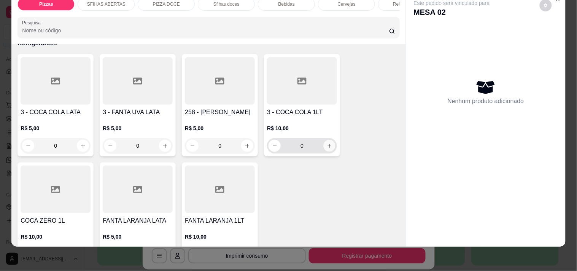
click at [329, 140] on button "increase-product-quantity" at bounding box center [330, 146] width 12 height 12
type input "1"
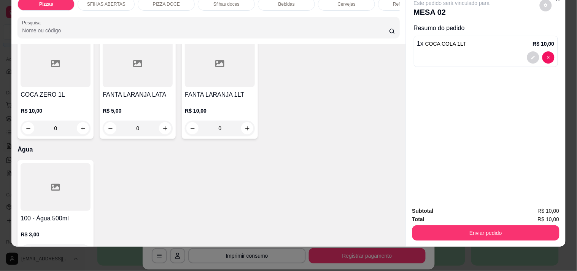
scroll to position [2029, 0]
click at [83, 245] on button "increase-product-quantity" at bounding box center [83, 251] width 12 height 12
type input "1"
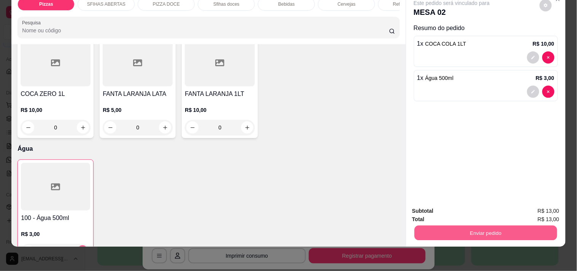
click at [488, 230] on button "Enviar pedido" at bounding box center [485, 232] width 143 height 15
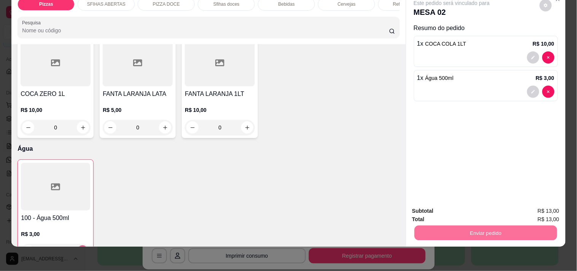
click at [459, 200] on button "Não registrar e enviar pedido" at bounding box center [460, 207] width 79 height 14
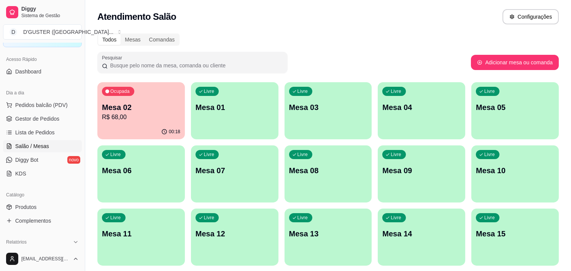
click at [170, 118] on p "R$ 68,00" at bounding box center [141, 117] width 78 height 9
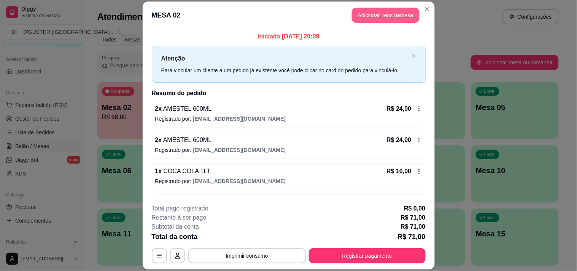
click at [388, 13] on button "Adicionar itens na mesa" at bounding box center [386, 15] width 68 height 15
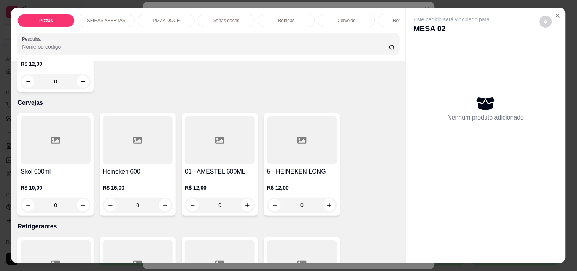
scroll to position [1732, 0]
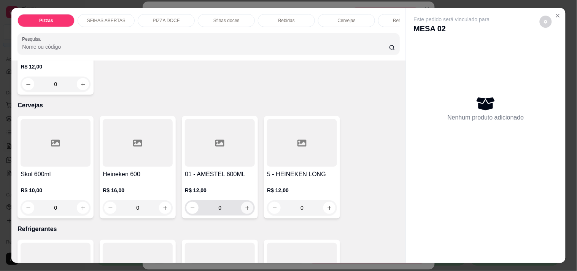
click at [248, 202] on button "increase-product-quantity" at bounding box center [247, 208] width 12 height 12
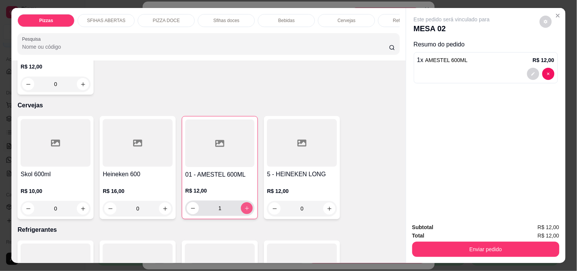
click at [248, 202] on button "increase-product-quantity" at bounding box center [247, 208] width 12 height 12
type input "2"
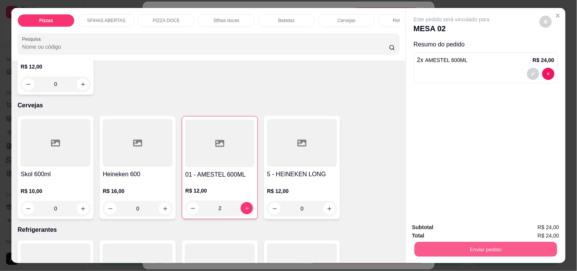
click at [512, 249] on button "Enviar pedido" at bounding box center [485, 248] width 143 height 15
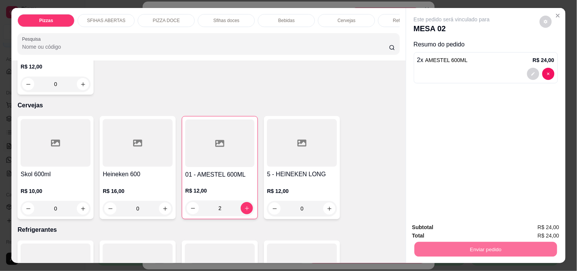
click at [448, 227] on button "Não registrar e enviar pedido" at bounding box center [460, 227] width 77 height 14
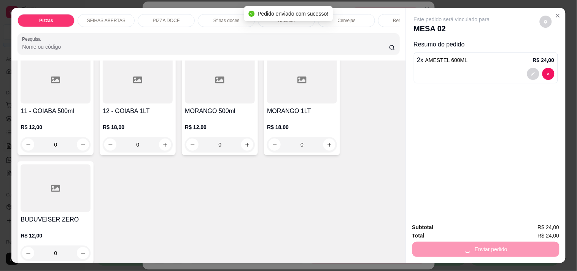
scroll to position [0, 0]
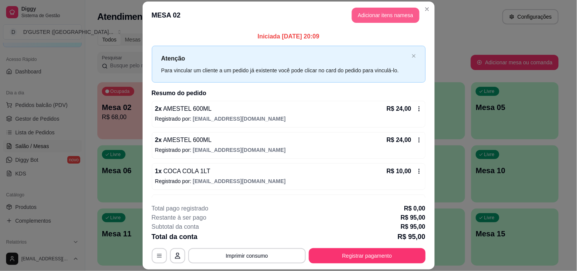
click at [383, 13] on button "Adicionar itens na mesa" at bounding box center [386, 15] width 68 height 15
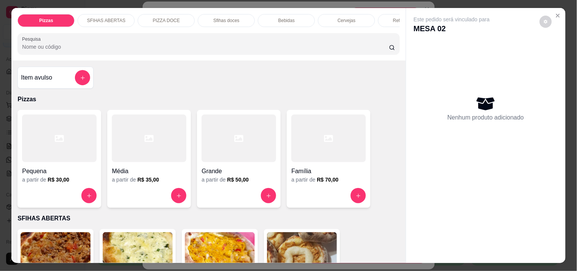
click at [315, 162] on div at bounding box center [328, 138] width 75 height 48
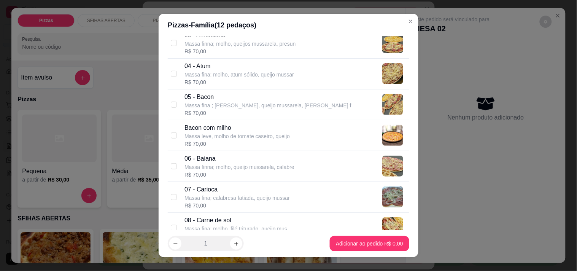
scroll to position [169, 0]
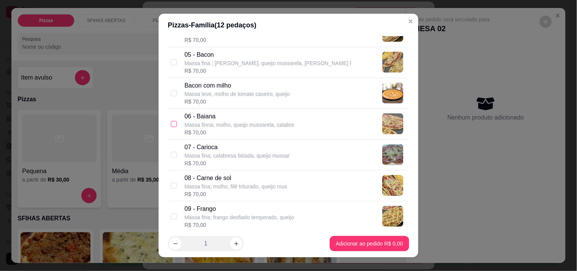
click at [173, 123] on input "checkbox" at bounding box center [174, 124] width 6 height 6
checkbox input "true"
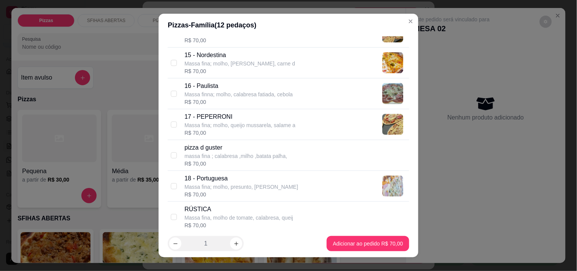
scroll to position [591, 0]
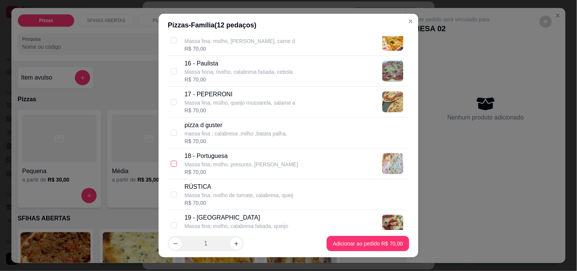
click at [171, 160] on label at bounding box center [174, 163] width 6 height 8
click at [171, 160] on input "checkbox" at bounding box center [174, 163] width 6 height 6
click at [171, 165] on input "checkbox" at bounding box center [174, 163] width 6 height 6
checkbox input "true"
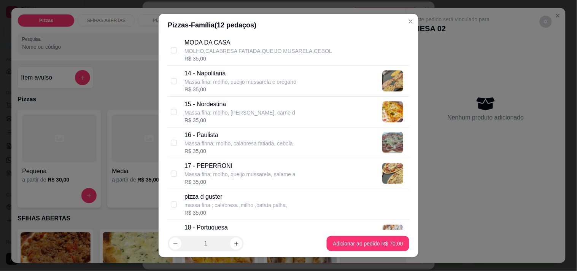
scroll to position [507, 0]
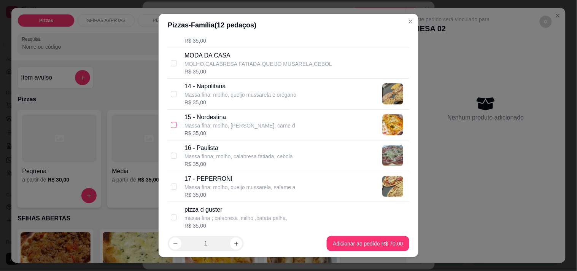
click at [171, 127] on input "checkbox" at bounding box center [174, 125] width 6 height 6
checkbox input "true"
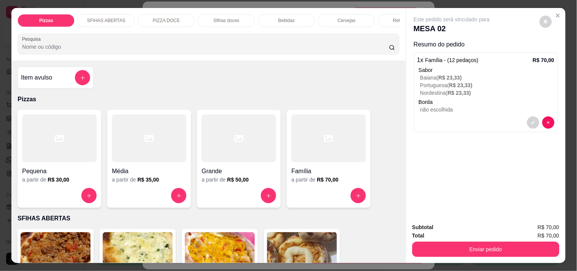
click at [340, 173] on h4 "Família" at bounding box center [328, 171] width 75 height 9
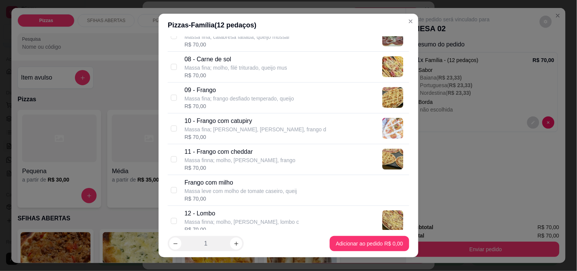
scroll to position [295, 0]
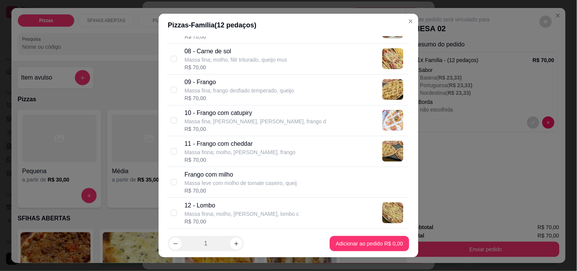
click at [168, 119] on div "10 - Frango com catupiry Massa fina; molho, [PERSON_NAME], frango d R$ 70,00" at bounding box center [288, 120] width 241 height 31
checkbox input "true"
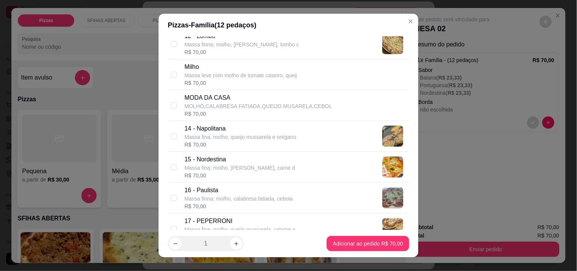
scroll to position [507, 0]
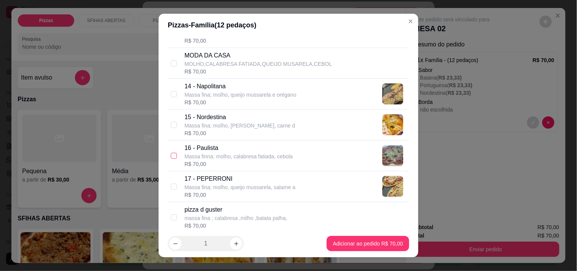
click at [171, 158] on input "checkbox" at bounding box center [174, 155] width 6 height 6
checkbox input "true"
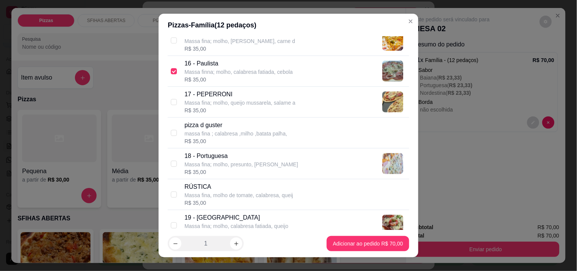
scroll to position [633, 0]
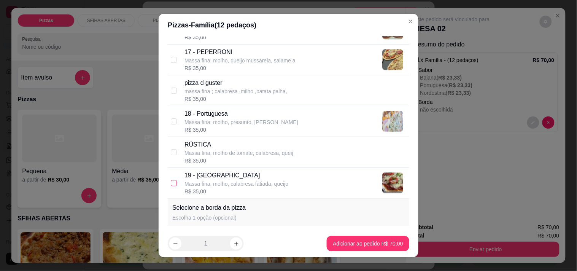
click at [171, 184] on input "checkbox" at bounding box center [174, 183] width 6 height 6
checkbox input "true"
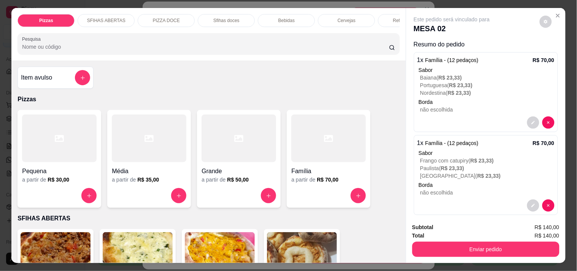
click at [335, 162] on div at bounding box center [328, 138] width 75 height 48
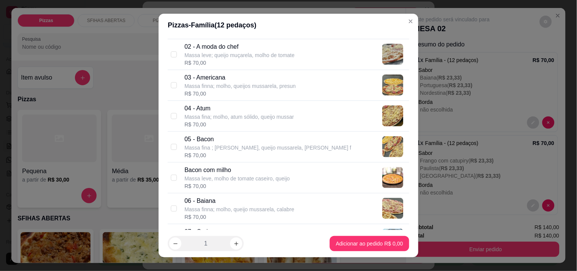
scroll to position [127, 0]
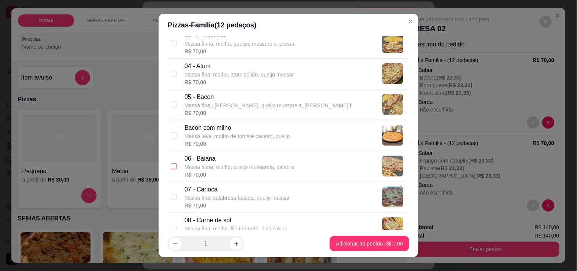
click at [171, 164] on input "checkbox" at bounding box center [174, 166] width 6 height 6
checkbox input "true"
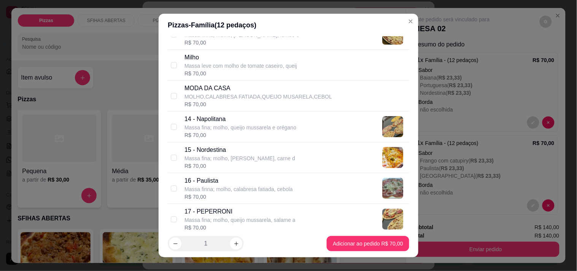
scroll to position [465, 0]
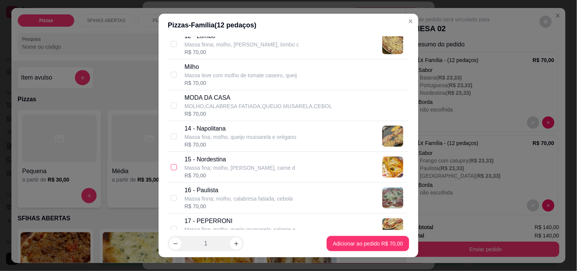
click at [172, 168] on input "checkbox" at bounding box center [174, 167] width 6 height 6
checkbox input "true"
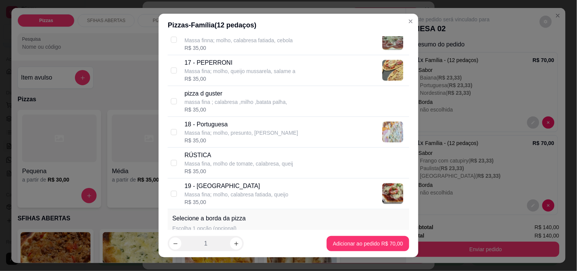
scroll to position [633, 0]
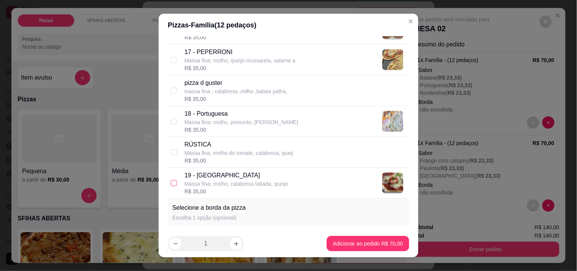
click at [171, 183] on input "checkbox" at bounding box center [174, 183] width 6 height 6
checkbox input "true"
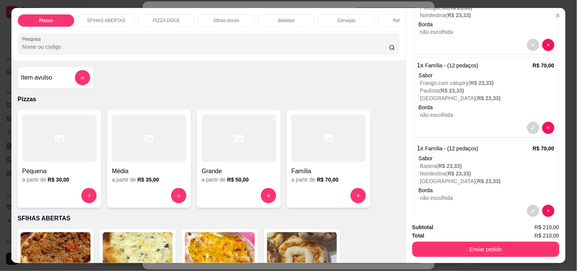
scroll to position [92, 0]
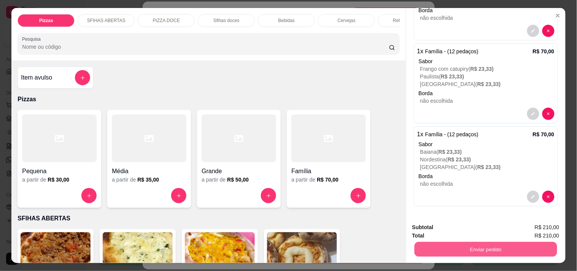
click at [508, 247] on button "Enviar pedido" at bounding box center [485, 248] width 143 height 15
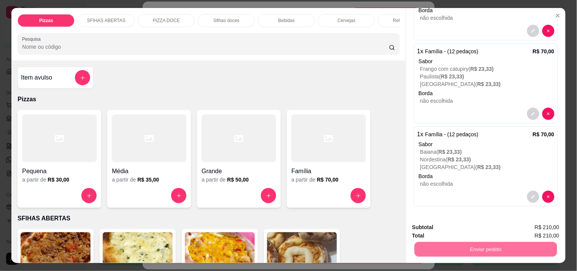
click at [456, 225] on button "Não registrar e enviar pedido" at bounding box center [460, 227] width 77 height 14
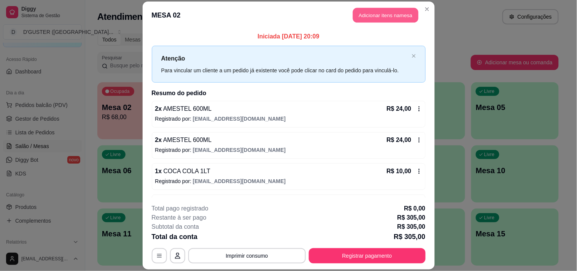
click at [403, 10] on button "Adicionar itens na mesa" at bounding box center [385, 15] width 65 height 15
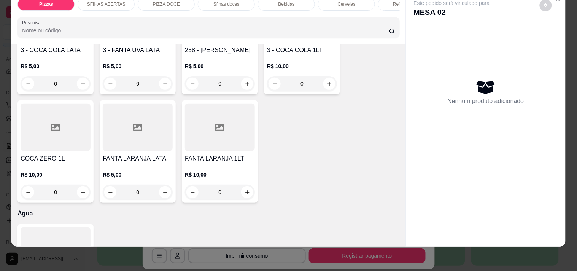
scroll to position [1943, 0]
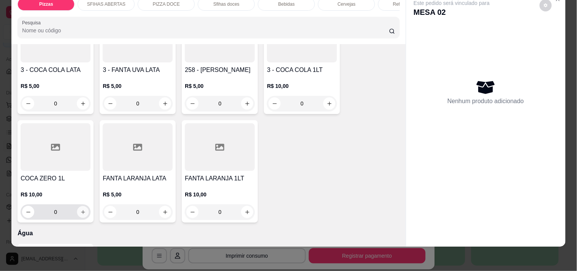
click at [77, 206] on button "increase-product-quantity" at bounding box center [83, 212] width 12 height 12
type input "1"
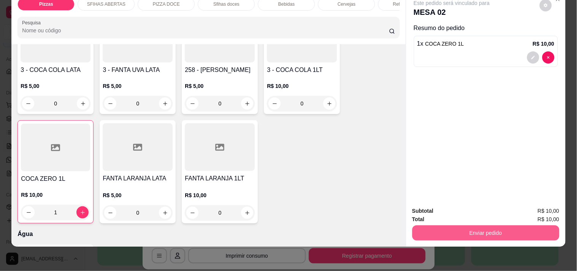
click at [503, 225] on button "Enviar pedido" at bounding box center [485, 232] width 147 height 15
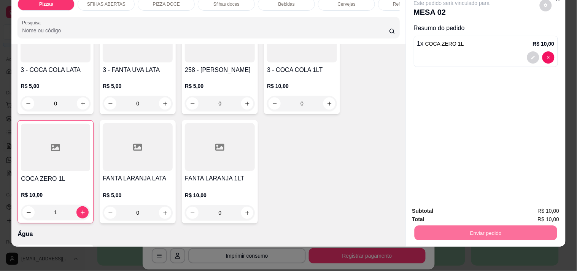
click at [461, 204] on button "Não registrar e enviar pedido" at bounding box center [460, 207] width 77 height 14
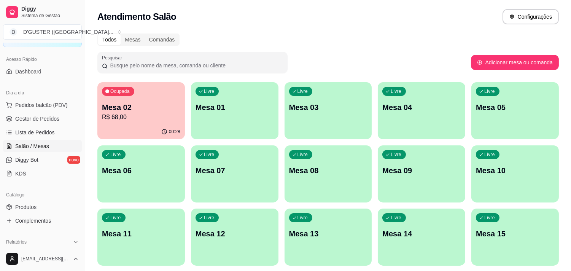
click at [160, 113] on p "R$ 68,00" at bounding box center [141, 117] width 78 height 9
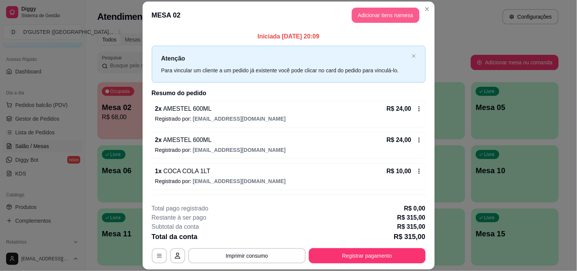
click at [378, 13] on button "Adicionar itens na mesa" at bounding box center [386, 15] width 68 height 15
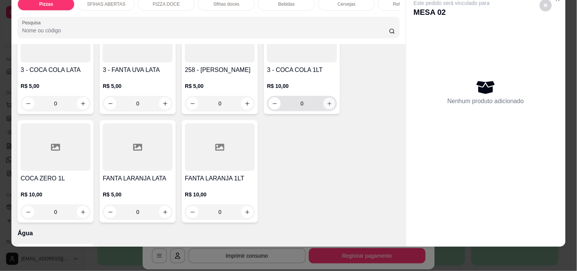
click at [327, 98] on button "increase-product-quantity" at bounding box center [330, 104] width 12 height 12
type input "1"
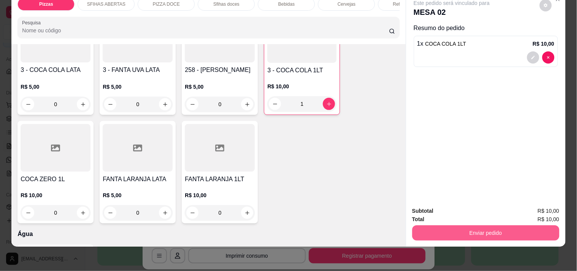
click at [469, 227] on button "Enviar pedido" at bounding box center [485, 232] width 147 height 15
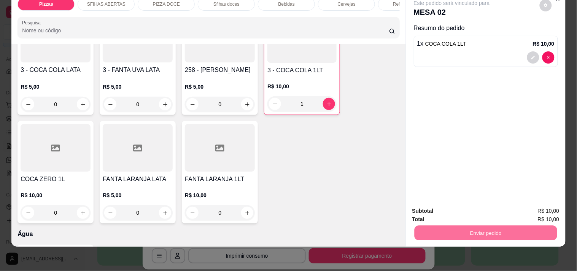
click at [449, 208] on button "Não registrar e enviar pedido" at bounding box center [460, 207] width 79 height 14
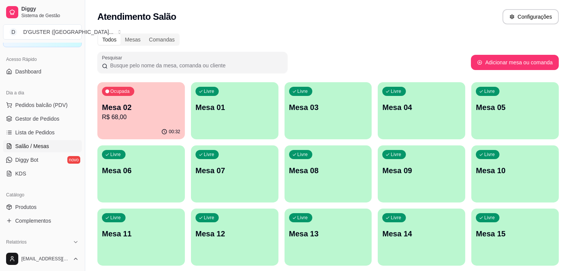
click at [129, 104] on p "Mesa 02" at bounding box center [141, 107] width 78 height 11
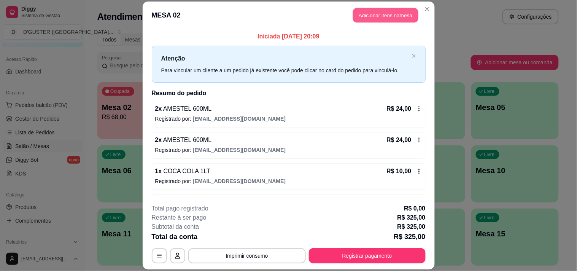
click at [369, 17] on button "Adicionar itens na mesa" at bounding box center [385, 15] width 65 height 15
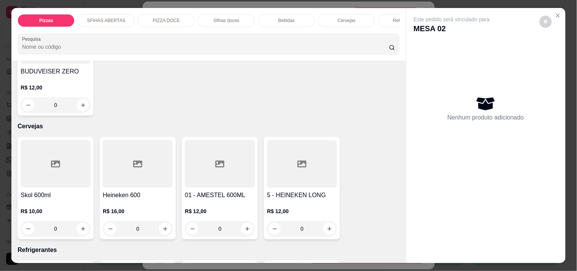
scroll to position [1732, 0]
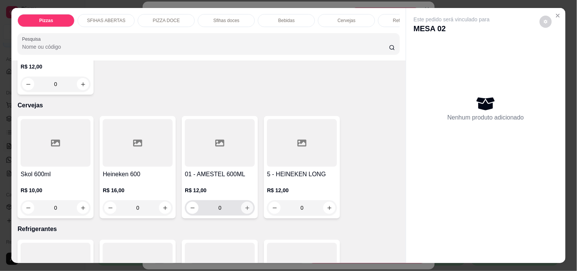
click at [244, 205] on icon "increase-product-quantity" at bounding box center [247, 208] width 6 height 6
type input "1"
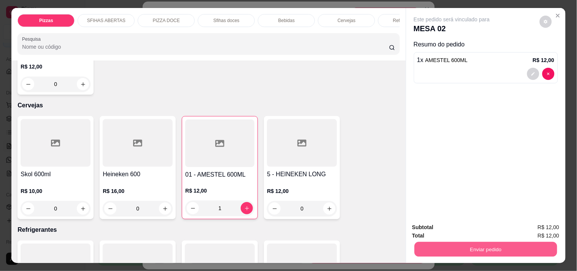
click at [525, 244] on button "Enviar pedido" at bounding box center [485, 248] width 143 height 15
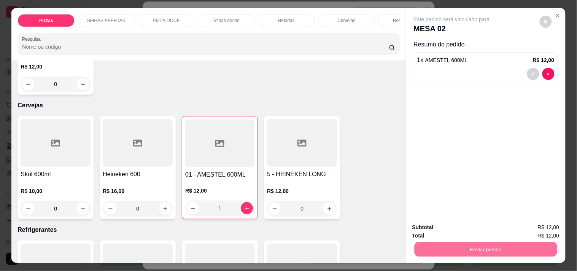
click at [487, 229] on button "Não registrar e enviar pedido" at bounding box center [460, 227] width 77 height 14
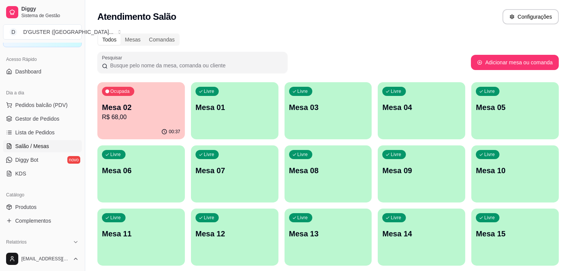
click at [108, 116] on p "R$ 68,00" at bounding box center [141, 117] width 78 height 9
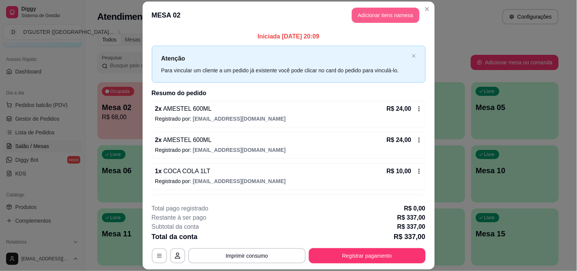
click at [374, 16] on button "Adicionar itens na mesa" at bounding box center [386, 15] width 68 height 15
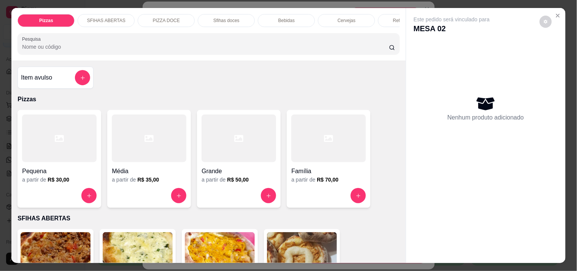
click at [316, 172] on h4 "Família" at bounding box center [328, 171] width 75 height 9
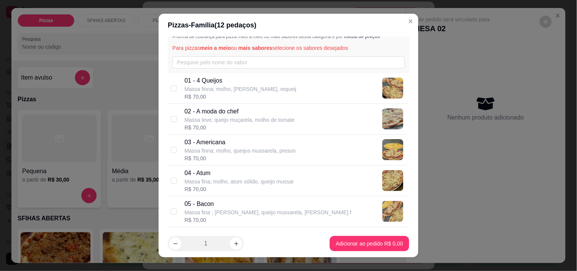
scroll to position [0, 0]
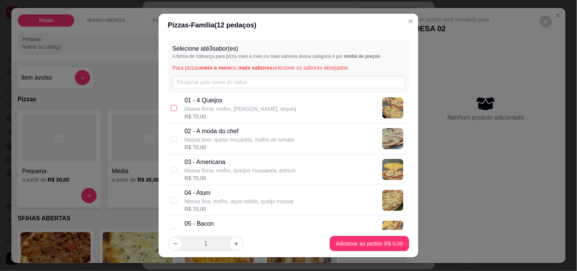
click at [171, 106] on input "checkbox" at bounding box center [174, 108] width 6 height 6
checkbox input "true"
click at [171, 136] on input "checkbox" at bounding box center [174, 139] width 6 height 6
checkbox input "true"
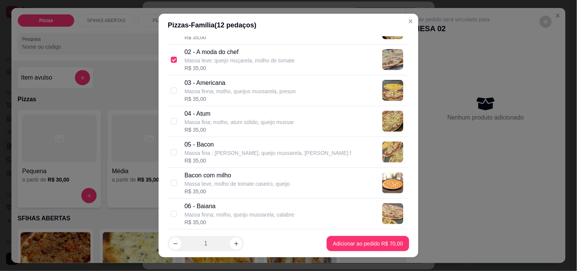
scroll to position [84, 0]
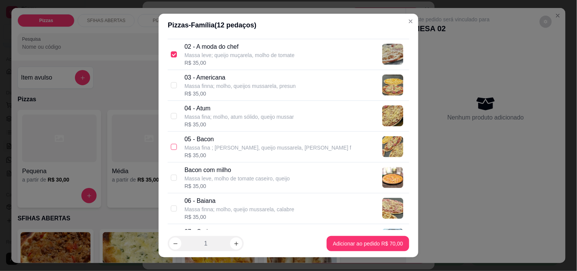
click at [171, 145] on input "checkbox" at bounding box center [174, 147] width 6 height 6
checkbox input "true"
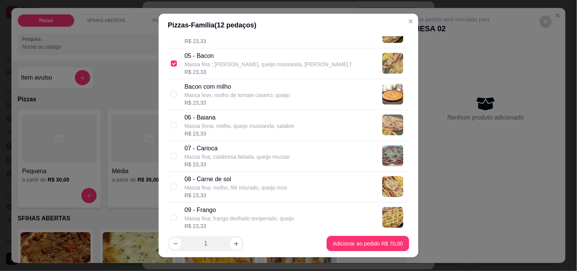
scroll to position [169, 0]
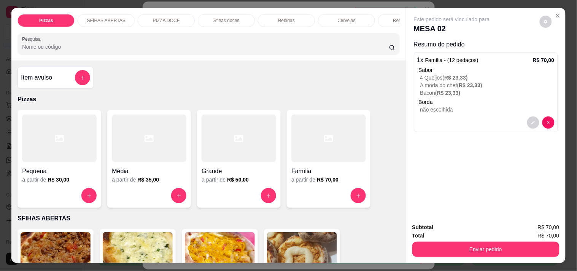
click at [340, 167] on div "Família" at bounding box center [328, 169] width 75 height 14
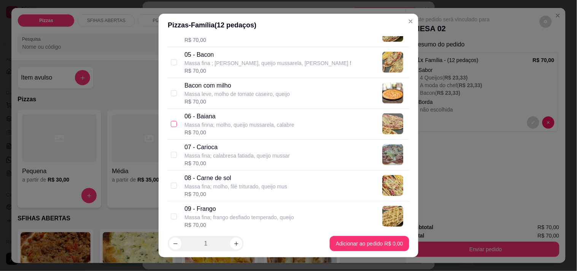
click at [171, 124] on input "checkbox" at bounding box center [174, 124] width 6 height 6
checkbox input "true"
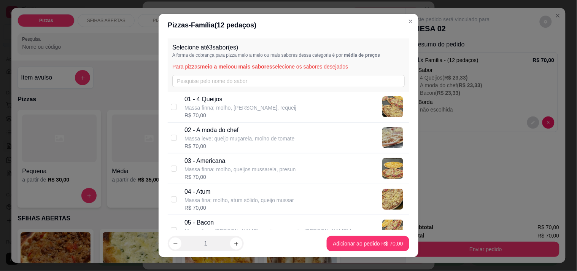
scroll to position [0, 0]
click at [171, 110] on input "checkbox" at bounding box center [174, 108] width 6 height 6
checkbox input "true"
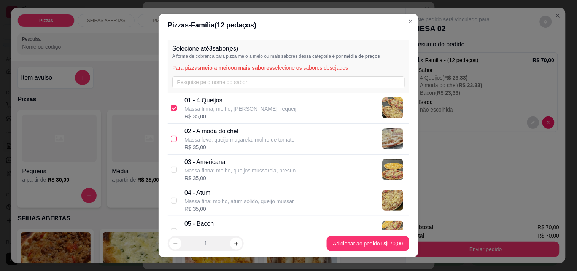
click at [171, 137] on input "checkbox" at bounding box center [174, 139] width 6 height 6
checkbox input "true"
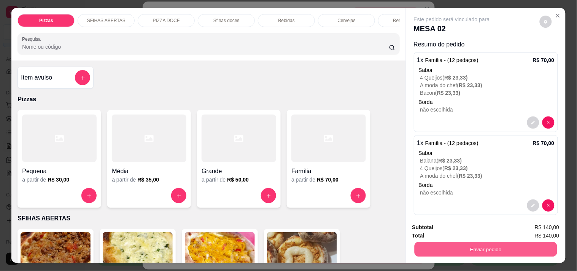
click at [424, 246] on button "Enviar pedido" at bounding box center [485, 248] width 143 height 15
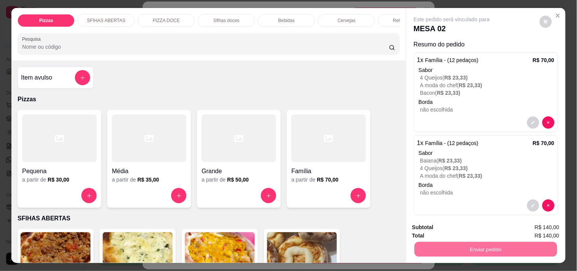
click at [425, 222] on button "Não registrar e enviar pedido" at bounding box center [460, 227] width 77 height 14
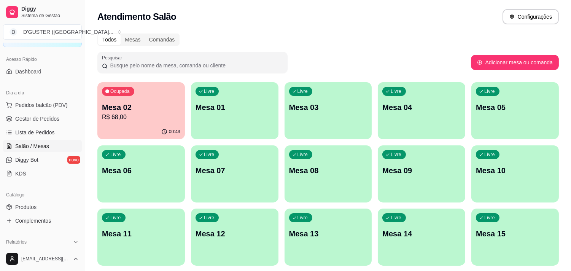
click at [132, 108] on p "Mesa 02" at bounding box center [141, 107] width 78 height 11
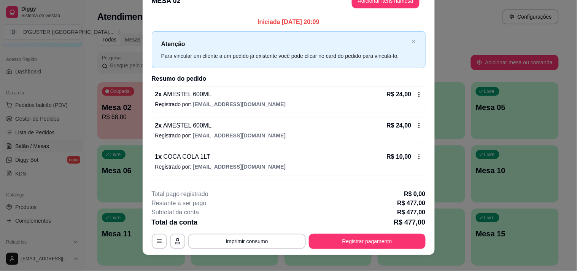
scroll to position [23, 0]
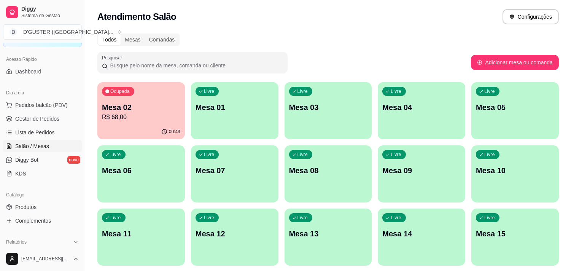
click at [138, 94] on div "Ocupada Mesa 02 R$ 68,00" at bounding box center [140, 103] width 87 height 42
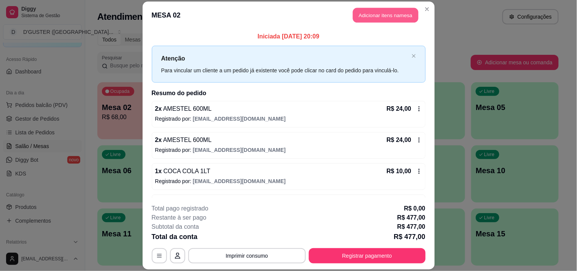
click at [392, 16] on button "Adicionar itens na mesa" at bounding box center [385, 15] width 65 height 15
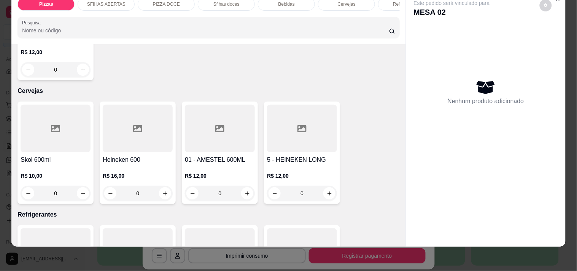
scroll to position [1732, 0]
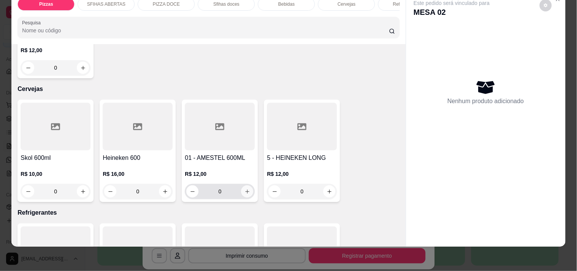
click at [241, 185] on button "increase-product-quantity" at bounding box center [247, 191] width 12 height 12
type input "1"
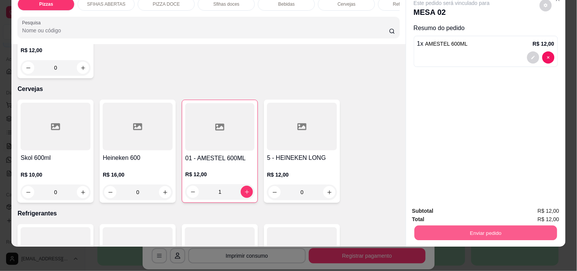
click at [493, 225] on button "Enviar pedido" at bounding box center [485, 232] width 143 height 15
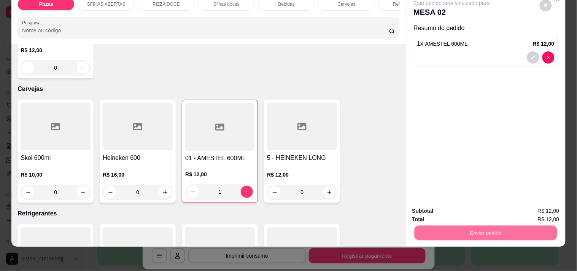
click at [464, 209] on button "Não registrar e enviar pedido" at bounding box center [460, 207] width 77 height 14
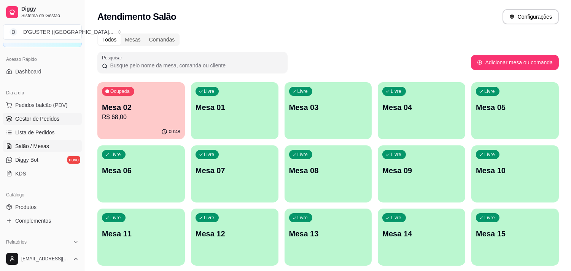
click at [36, 114] on link "Gestor de Pedidos" at bounding box center [42, 119] width 79 height 12
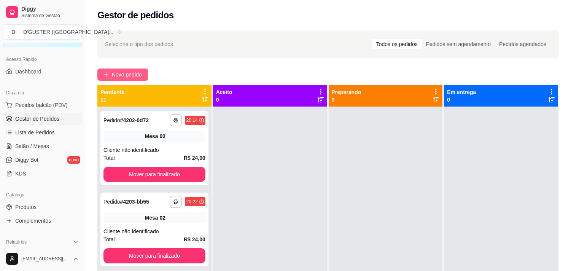
click at [117, 78] on span "Novo pedido" at bounding box center [127, 74] width 30 height 8
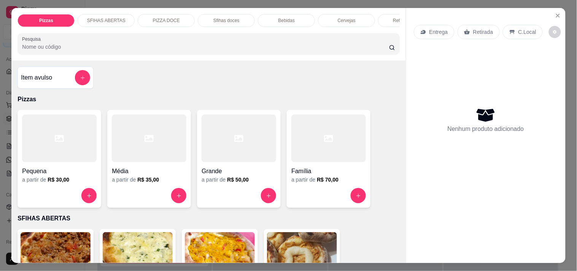
click at [436, 33] on div "Entrega" at bounding box center [434, 32] width 41 height 14
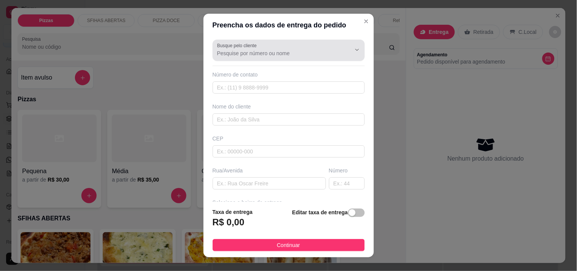
click at [274, 51] on input "Busque pelo cliente" at bounding box center [278, 53] width 122 height 8
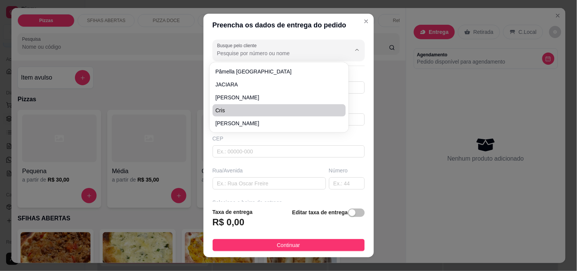
click at [251, 106] on span "cris" at bounding box center [276, 110] width 120 height 8
type input "cris"
type input "7591697373"
type input "cris"
type input "[PERSON_NAME]"
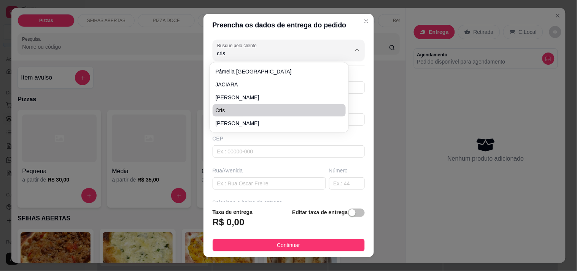
type input "Utinga"
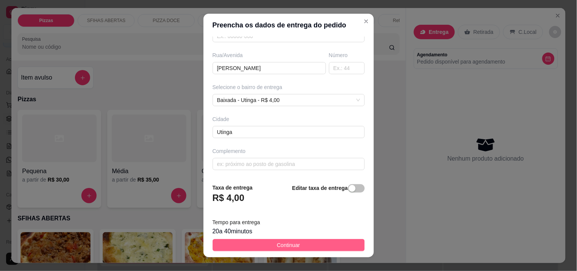
click at [277, 246] on span "Continuar" at bounding box center [288, 245] width 23 height 8
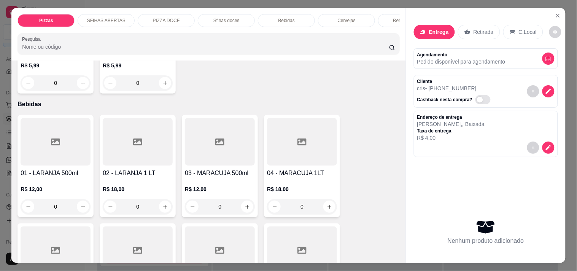
scroll to position [1267, 0]
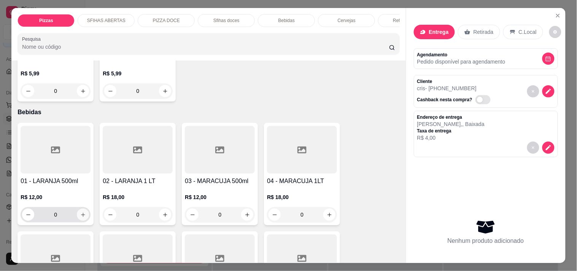
click at [73, 207] on div "0" at bounding box center [55, 214] width 67 height 15
click at [80, 212] on icon "increase-product-quantity" at bounding box center [83, 215] width 6 height 6
type input "1"
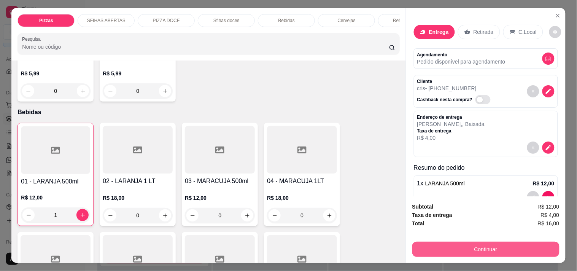
click at [497, 245] on button "Continuar" at bounding box center [485, 248] width 147 height 15
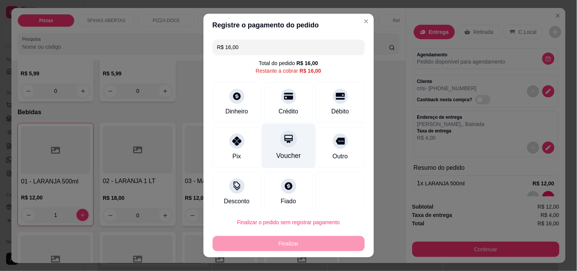
drag, startPoint x: 233, startPoint y: 146, endPoint x: 259, endPoint y: 158, distance: 28.6
click at [234, 146] on div at bounding box center [236, 140] width 15 height 15
type input "R$ 0,00"
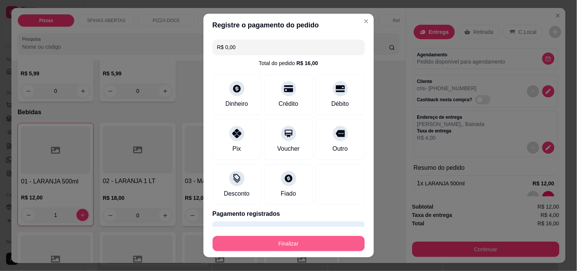
click at [327, 241] on button "Finalizar" at bounding box center [289, 243] width 152 height 15
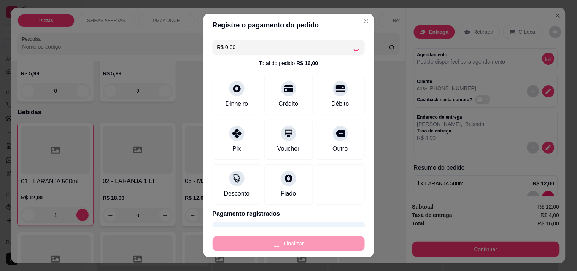
type input "0"
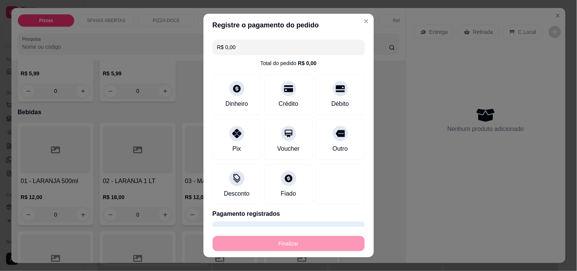
type input "-R$ 16,00"
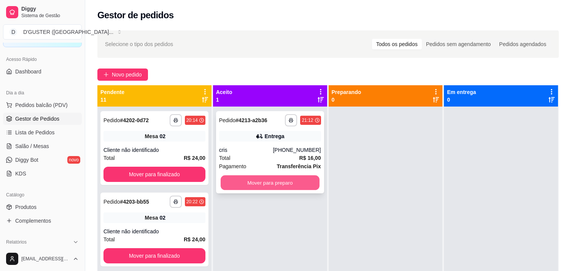
click at [269, 184] on button "Mover para preparo" at bounding box center [270, 182] width 99 height 15
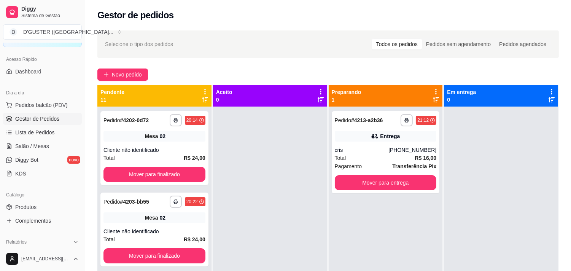
click at [114, 81] on div "**********" at bounding box center [328, 195] width 486 height 339
click at [134, 75] on span "Novo pedido" at bounding box center [127, 74] width 30 height 8
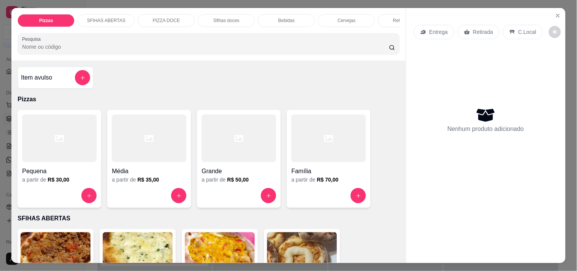
click at [431, 28] on p "Entrega" at bounding box center [438, 32] width 19 height 8
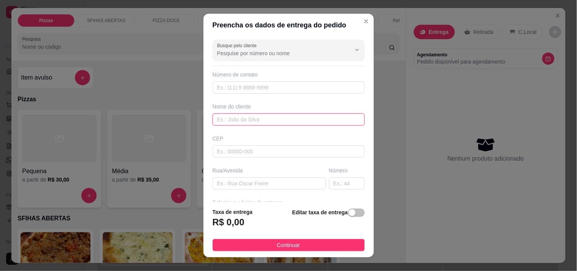
click at [302, 122] on input "text" at bounding box center [289, 119] width 152 height 12
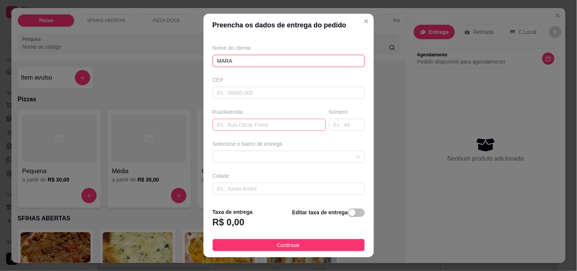
scroll to position [84, 0]
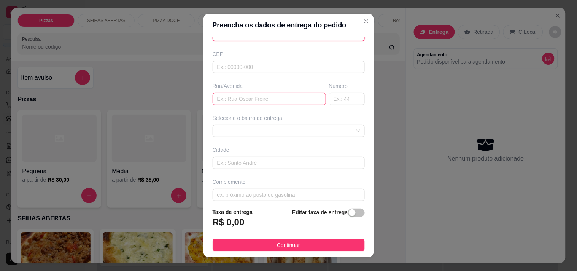
type input "MARA"
click at [279, 98] on input "text" at bounding box center [269, 99] width 113 height 12
type input "RUA 3"
click at [345, 103] on input "text" at bounding box center [347, 99] width 36 height 12
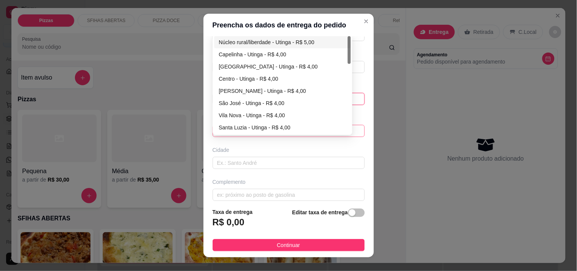
click at [286, 125] on div "63b4592ab99d1fc0c0b98822 63b7631efd7d706166b4cd11 Núcleo rural/liberdade - Utin…" at bounding box center [289, 131] width 152 height 12
type input "S/N"
click at [258, 41] on div "Núcleo rural/liberdade - Utinga - R$ 5,00" at bounding box center [282, 42] width 127 height 8
type input "Utinga"
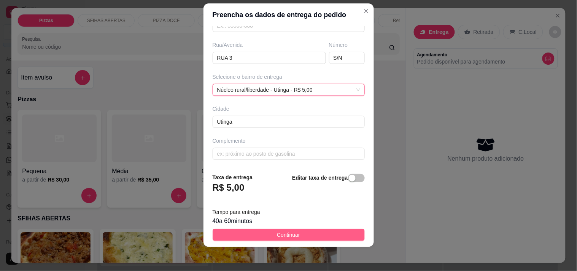
scroll to position [11, 0]
click at [310, 237] on button "Continuar" at bounding box center [289, 234] width 152 height 12
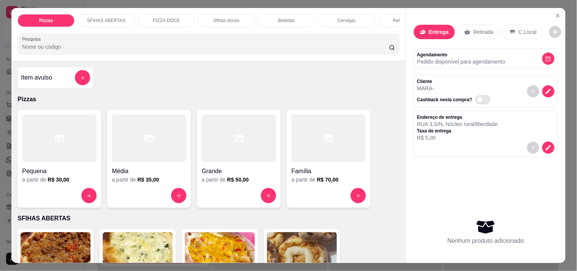
click at [136, 151] on div at bounding box center [149, 138] width 75 height 48
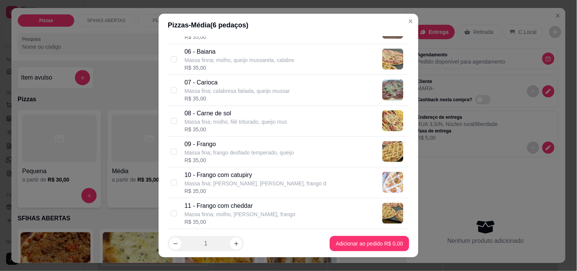
scroll to position [253, 0]
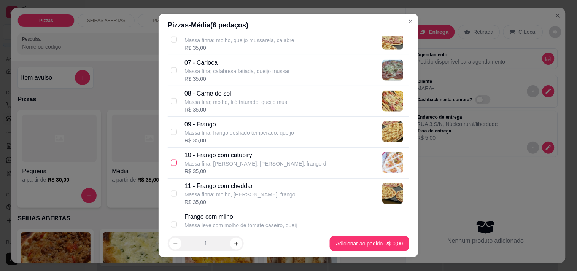
click at [171, 159] on label at bounding box center [174, 163] width 6 height 8
click at [171, 160] on input "checkbox" at bounding box center [174, 163] width 6 height 6
click at [172, 160] on input "checkbox" at bounding box center [174, 163] width 6 height 6
checkbox input "true"
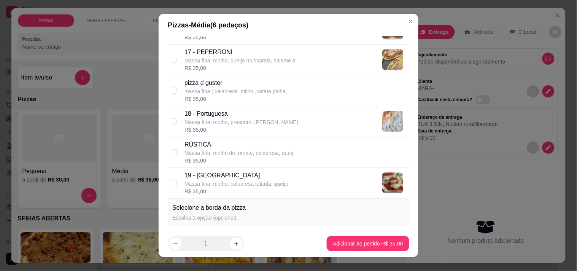
scroll to position [591, 0]
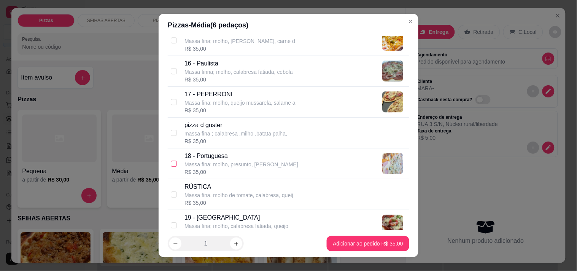
click at [172, 166] on input "checkbox" at bounding box center [174, 163] width 6 height 6
checkbox input "true"
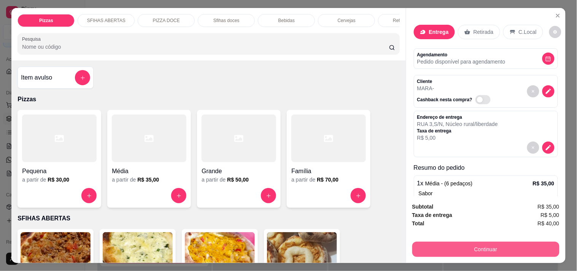
click at [449, 249] on button "Continuar" at bounding box center [485, 248] width 147 height 15
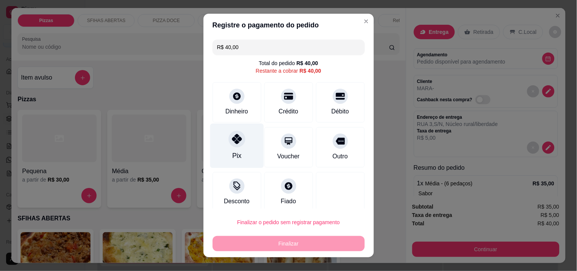
click at [238, 151] on div "Pix" at bounding box center [237, 145] width 54 height 44
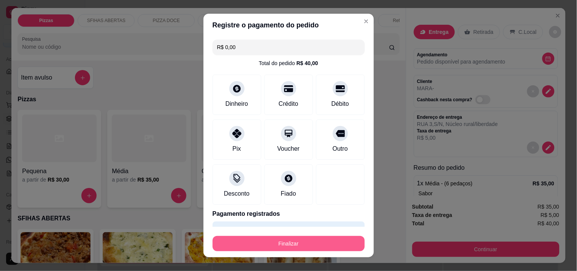
click at [328, 247] on button "Finalizar" at bounding box center [289, 243] width 152 height 15
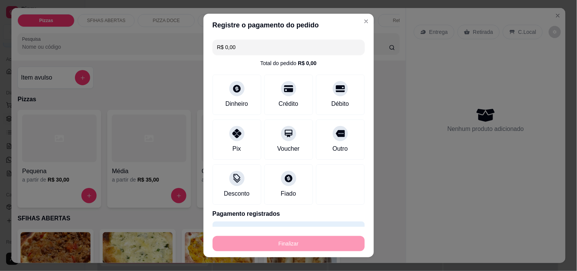
type input "-R$ 40,00"
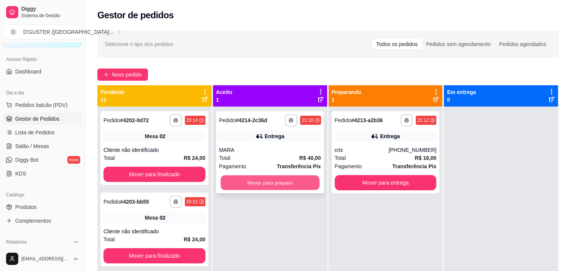
click at [300, 187] on button "Mover para preparo" at bounding box center [270, 182] width 99 height 15
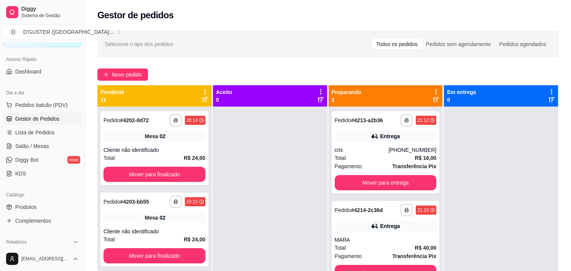
click at [418, 193] on div "**********" at bounding box center [386, 241] width 114 height 271
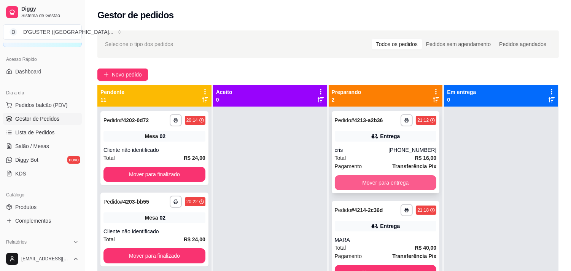
click at [411, 185] on button "Mover para entrega" at bounding box center [386, 182] width 102 height 15
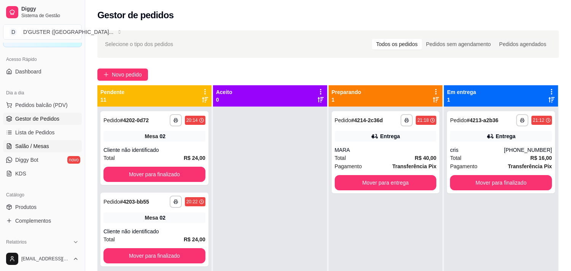
click at [18, 143] on span "Salão / Mesas" at bounding box center [32, 146] width 34 height 8
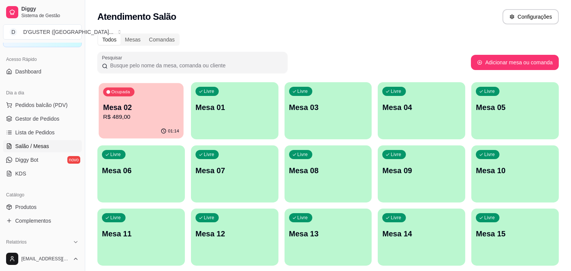
click at [154, 97] on div "Ocupada Mesa 02 R$ 489,00" at bounding box center [140, 103] width 85 height 41
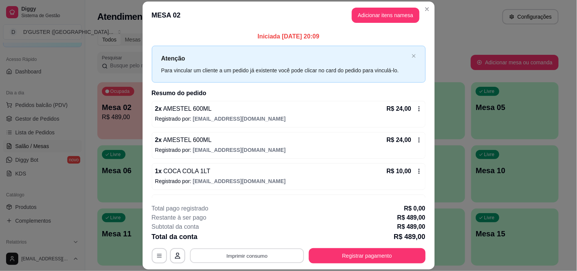
click at [253, 253] on button "Imprimir consumo" at bounding box center [247, 255] width 114 height 15
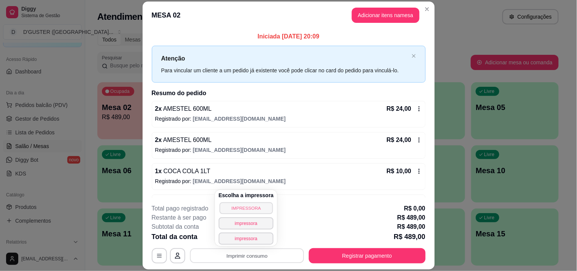
click at [257, 210] on button "IMPRESSORA" at bounding box center [245, 208] width 53 height 12
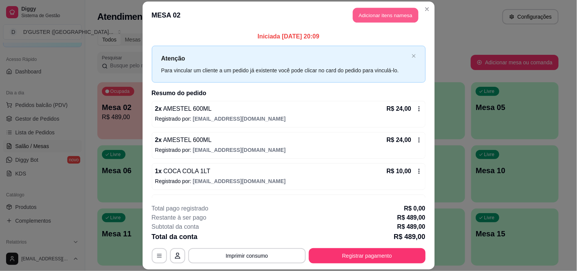
click at [392, 13] on button "Adicionar itens na mesa" at bounding box center [385, 15] width 65 height 15
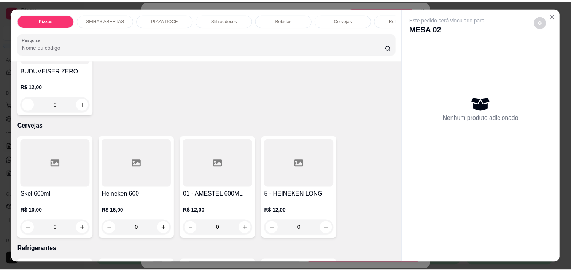
scroll to position [1732, 0]
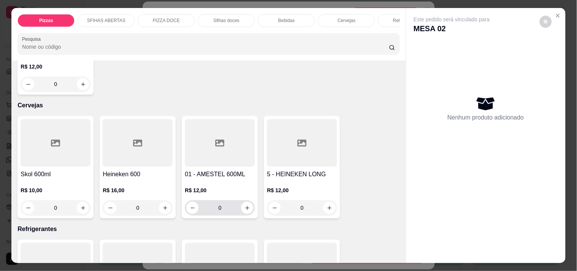
click at [246, 200] on div "0" at bounding box center [219, 207] width 67 height 15
click at [245, 205] on icon "increase-product-quantity" at bounding box center [247, 208] width 6 height 6
type input "1"
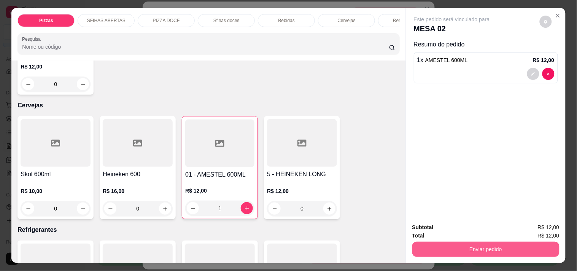
click at [512, 243] on button "Enviar pedido" at bounding box center [485, 248] width 147 height 15
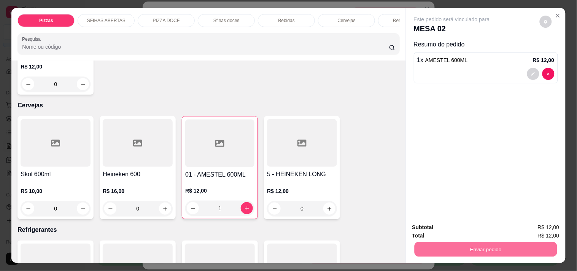
click at [453, 225] on button "Não registrar e enviar pedido" at bounding box center [460, 227] width 79 height 14
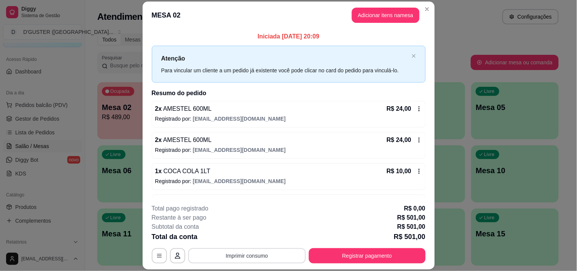
click at [270, 257] on button "Imprimir consumo" at bounding box center [246, 255] width 117 height 15
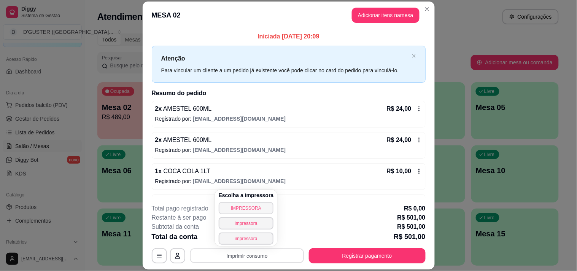
click at [252, 208] on button "IMPRESSORA" at bounding box center [246, 208] width 55 height 12
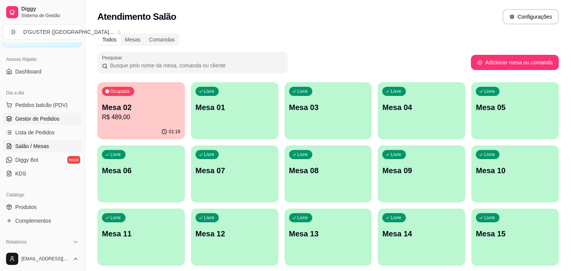
click at [41, 122] on span "Gestor de Pedidos" at bounding box center [37, 119] width 44 height 8
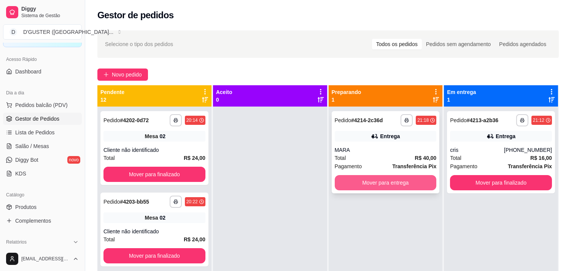
click at [388, 181] on button "Mover para entrega" at bounding box center [386, 182] width 102 height 15
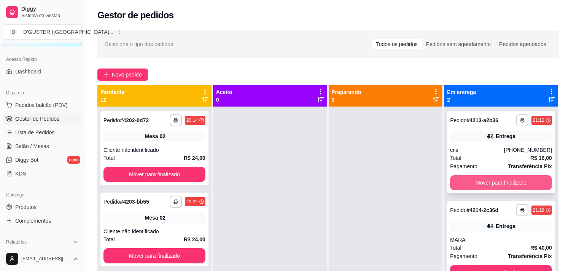
click at [456, 179] on button "Mover para finalizado" at bounding box center [501, 182] width 102 height 15
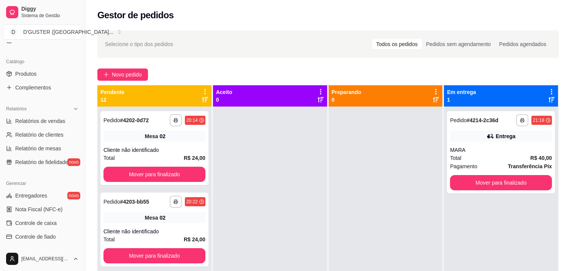
scroll to position [276, 0]
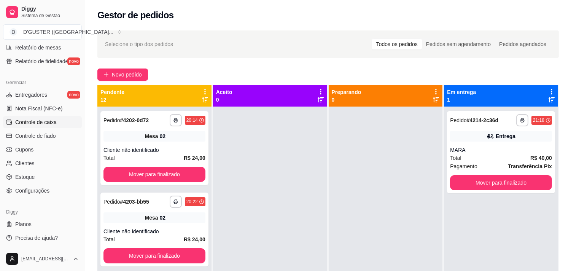
click at [35, 120] on span "Controle de caixa" at bounding box center [35, 122] width 41 height 8
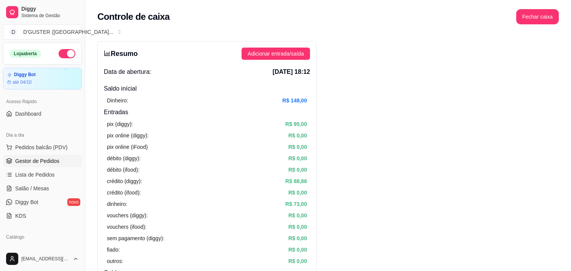
click at [46, 162] on span "Gestor de Pedidos" at bounding box center [37, 161] width 44 height 8
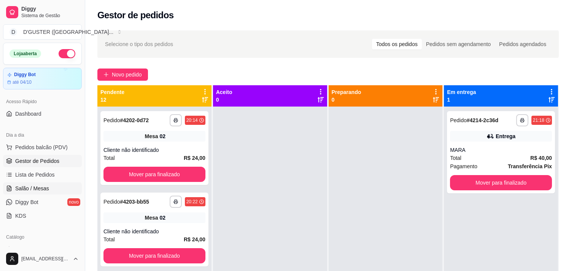
click at [36, 187] on span "Salão / Mesas" at bounding box center [32, 188] width 34 height 8
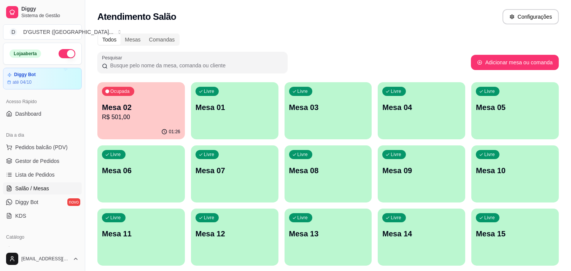
click at [152, 115] on p "R$ 501,00" at bounding box center [141, 117] width 78 height 9
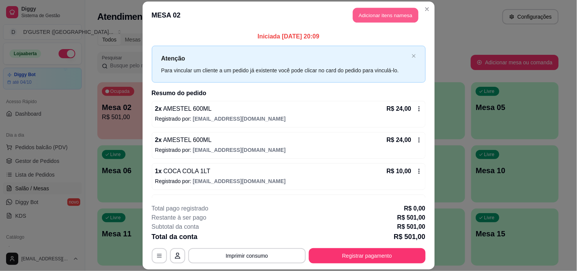
click at [401, 18] on button "Adicionar itens na mesa" at bounding box center [385, 15] width 65 height 15
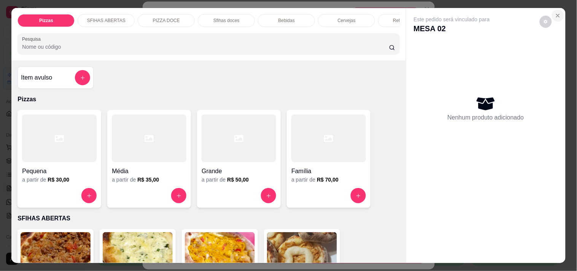
click at [556, 14] on icon "Close" at bounding box center [557, 15] width 3 height 3
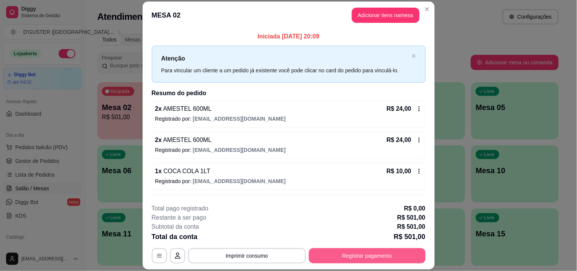
click at [362, 254] on button "Registrar pagamento" at bounding box center [367, 255] width 117 height 15
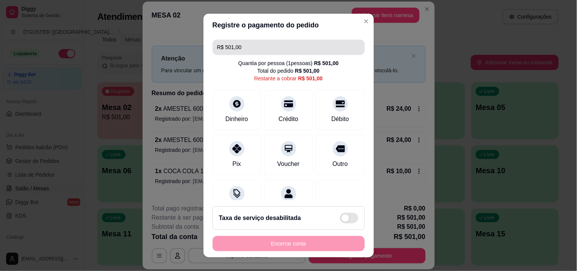
click at [286, 46] on input "R$ 501,00" at bounding box center [288, 47] width 143 height 15
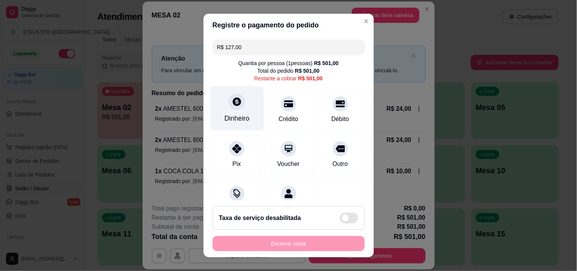
click at [226, 111] on div "Dinheiro" at bounding box center [237, 108] width 54 height 44
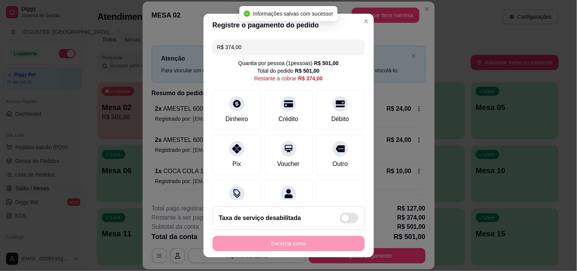
click at [261, 52] on input "R$ 374,00" at bounding box center [288, 47] width 143 height 15
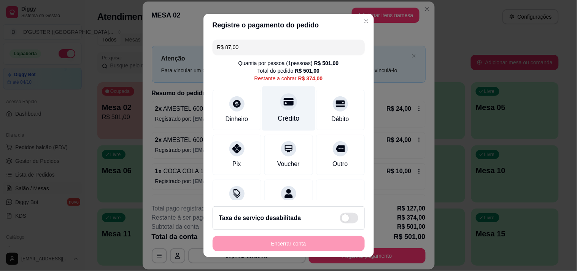
click at [280, 108] on div at bounding box center [288, 101] width 17 height 17
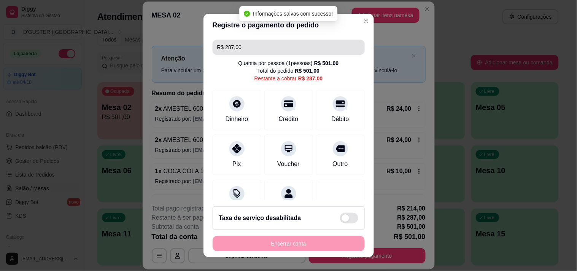
click at [278, 43] on input "R$ 287,00" at bounding box center [288, 47] width 143 height 15
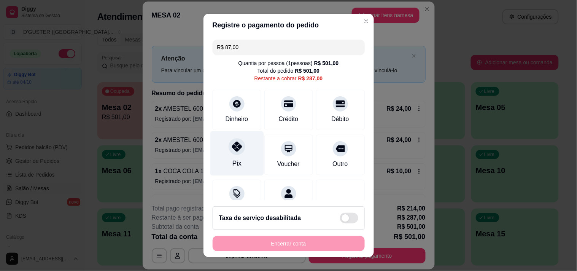
click at [225, 166] on div "Pix" at bounding box center [237, 153] width 54 height 44
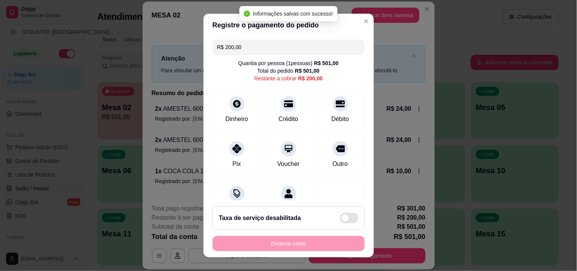
click at [274, 51] on input "R$ 200,00" at bounding box center [288, 47] width 143 height 15
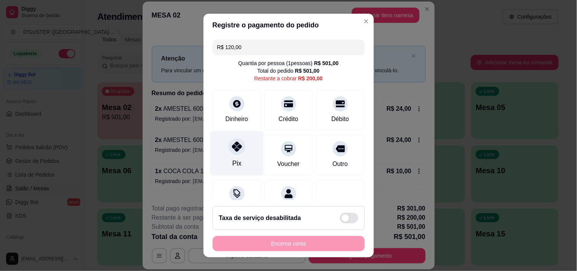
click at [235, 153] on div at bounding box center [237, 146] width 17 height 17
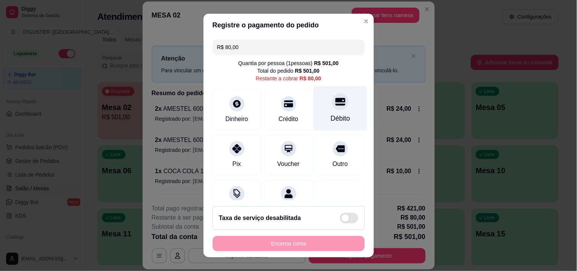
click at [330, 113] on div "Débito" at bounding box center [339, 118] width 19 height 10
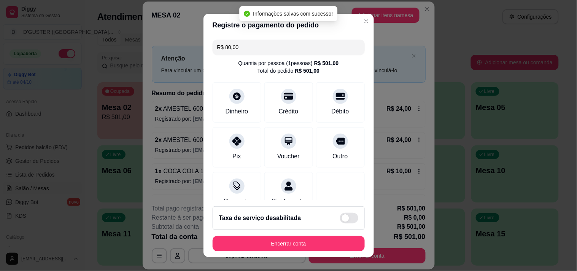
type input "R$ 0,00"
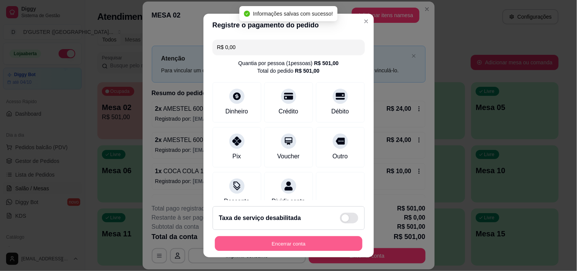
click at [317, 246] on button "Encerrar conta" at bounding box center [289, 243] width 148 height 15
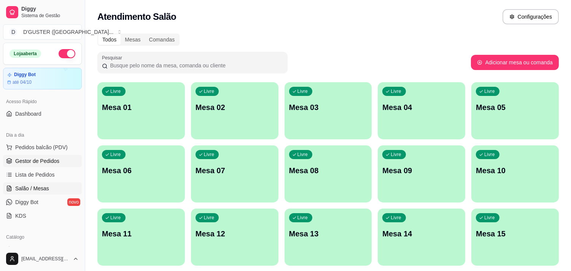
click at [24, 159] on span "Gestor de Pedidos" at bounding box center [37, 161] width 44 height 8
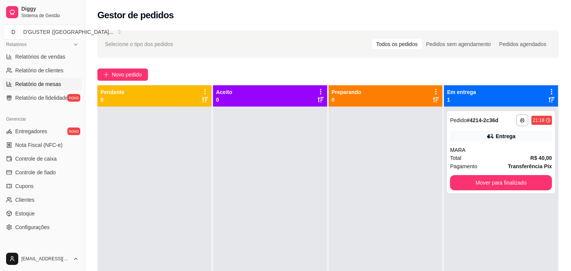
scroll to position [253, 0]
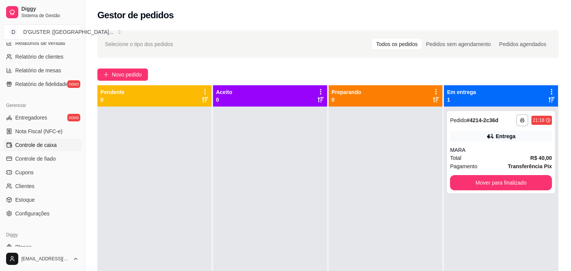
click at [37, 144] on span "Controle de caixa" at bounding box center [35, 145] width 41 height 8
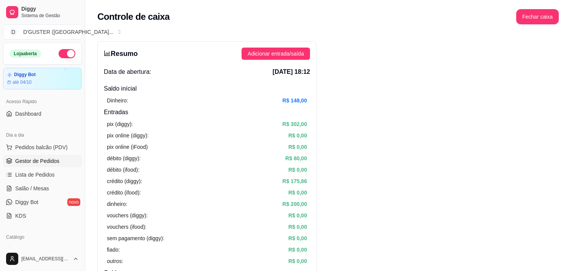
click at [40, 159] on span "Gestor de Pedidos" at bounding box center [37, 161] width 44 height 8
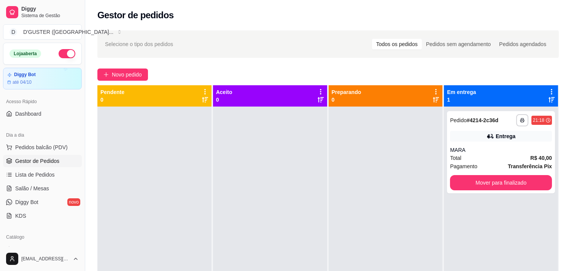
click at [3, 155] on link "Gestor de Pedidos" at bounding box center [42, 161] width 79 height 12
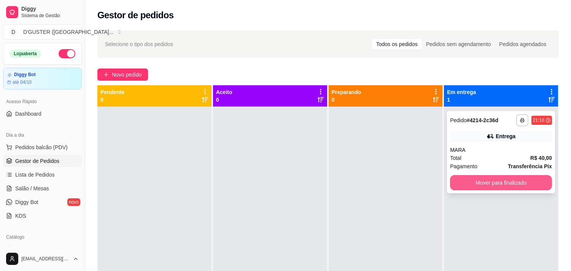
click at [512, 183] on button "Mover para finalizado" at bounding box center [501, 182] width 102 height 15
